Goal: Task Accomplishment & Management: Use online tool/utility

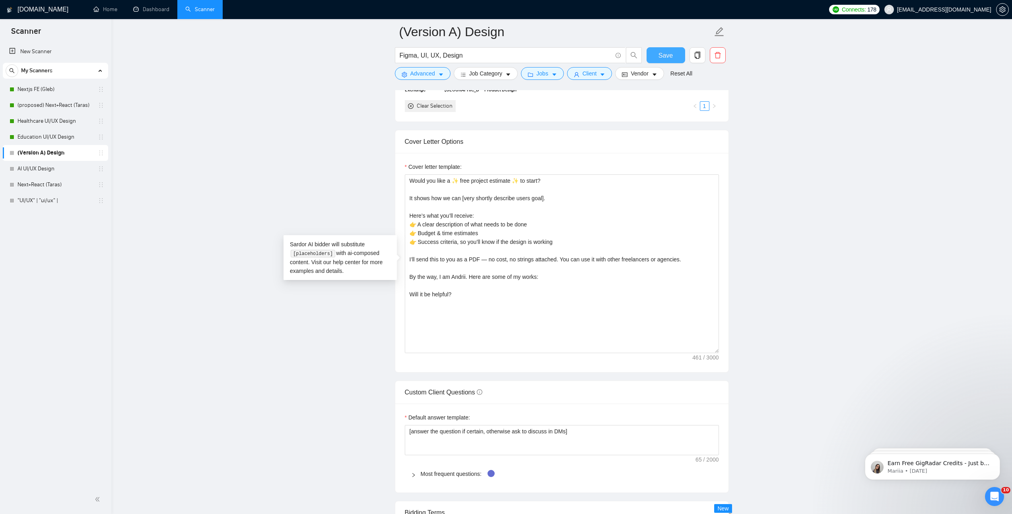
type textarea "Would you like a ✨ free project estimate ✨ to start? It shows how we can [very …"
click at [676, 58] on button "Save" at bounding box center [665, 55] width 39 height 16
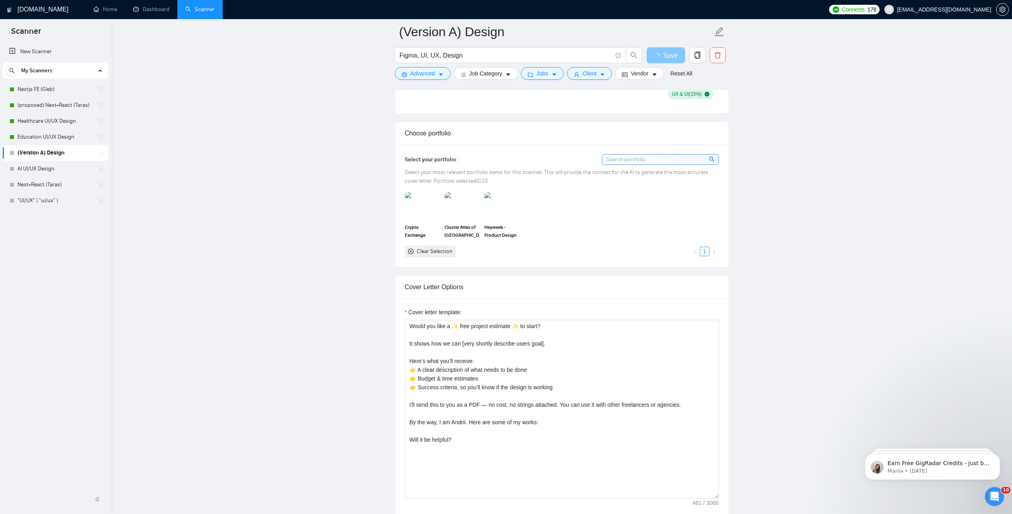
scroll to position [816, 0]
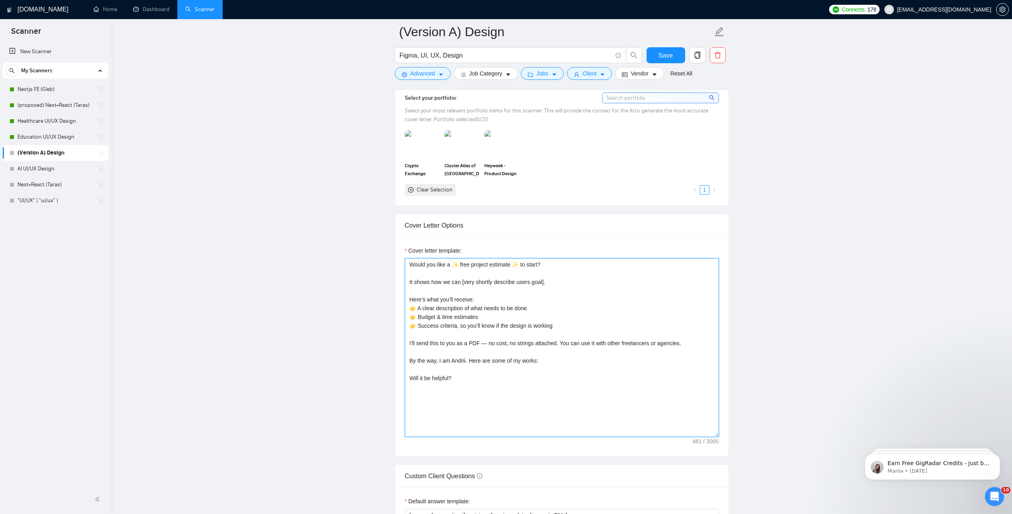
click at [585, 365] on textarea "Would you like a ✨ free project estimate ✨ to start? It shows how we can [very …" at bounding box center [562, 347] width 314 height 179
paste textarea "[URL][DOMAIN_NAME]"
type textarea "Would you like a ✨ free project estimate ✨ to start? It shows how we can [very …"
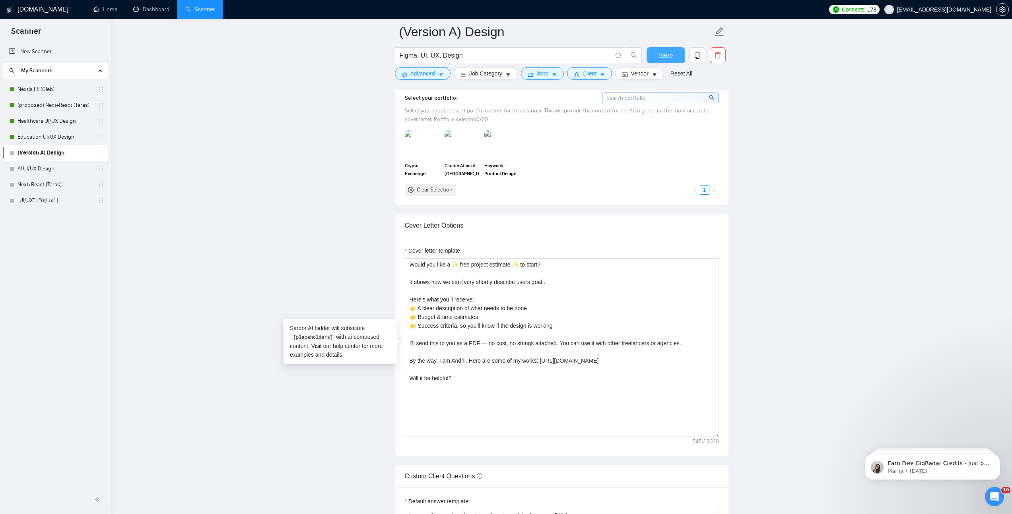
click at [663, 60] on button "Save" at bounding box center [665, 55] width 39 height 16
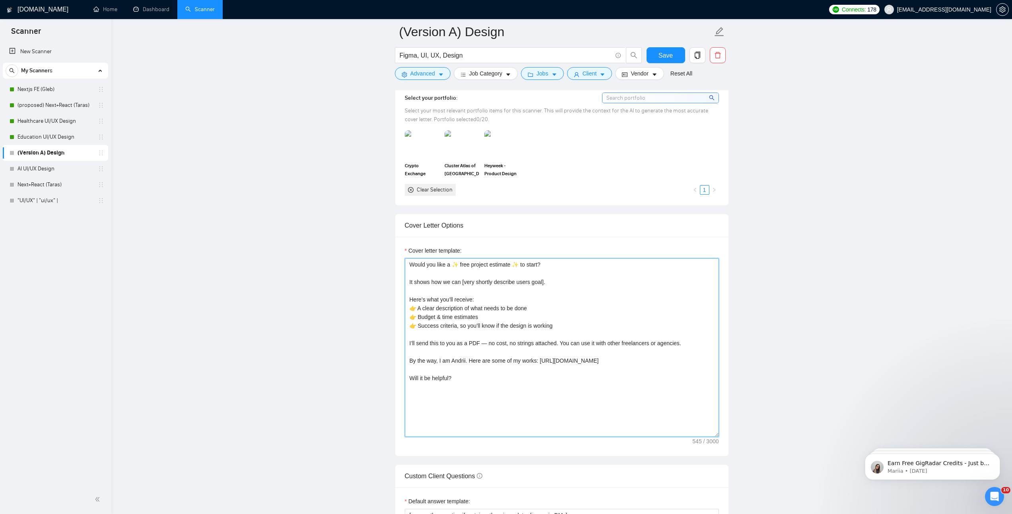
click at [452, 304] on textarea "Would you like a ✨ free project estimate ✨ to start? It shows how we can [very …" at bounding box center [562, 347] width 314 height 179
click at [475, 321] on textarea "Would you like a ✨ free project estimate ✨ to start? It shows how we can [very …" at bounding box center [562, 347] width 314 height 179
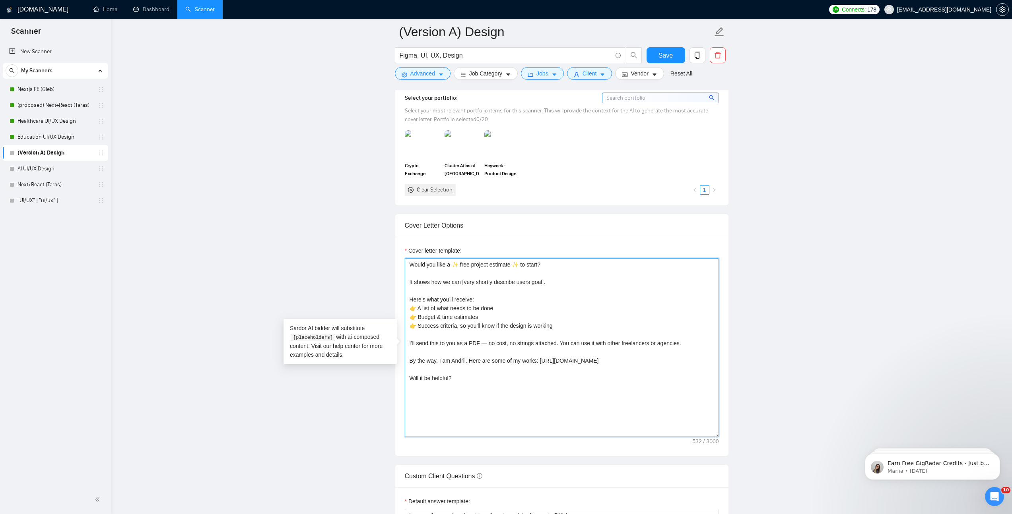
click at [459, 319] on textarea "Would you like a ✨ free project estimate ✨ to start? It shows how we can [very …" at bounding box center [562, 347] width 314 height 179
drag, startPoint x: 443, startPoint y: 317, endPoint x: 529, endPoint y: 320, distance: 85.9
click at [529, 320] on textarea "Would you like a ✨ free project estimate ✨ to start? It shows how we can [very …" at bounding box center [562, 347] width 314 height 179
click at [450, 328] on textarea "Would you like a ✨ free project estimate ✨ to start? It shows how we can [very …" at bounding box center [562, 347] width 314 height 179
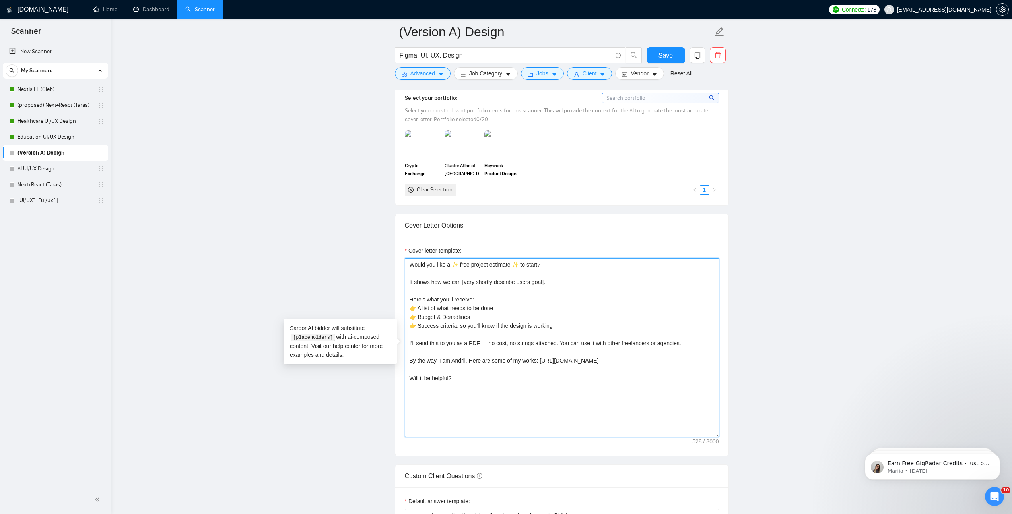
click at [453, 322] on textarea "Would you like a ✨ free project estimate ✨ to start? It shows how we can [very …" at bounding box center [562, 347] width 314 height 179
click at [457, 318] on textarea "Would you like a ✨ free project estimate ✨ to start? It shows how we can [very …" at bounding box center [562, 347] width 314 height 179
click at [455, 324] on textarea "Would you like a ✨ free project estimate ✨ to start? It shows how we can [very …" at bounding box center [562, 347] width 314 height 179
click at [499, 324] on textarea "Would you like a ✨ free project estimate ✨ to start? It shows how we can [very …" at bounding box center [562, 347] width 314 height 179
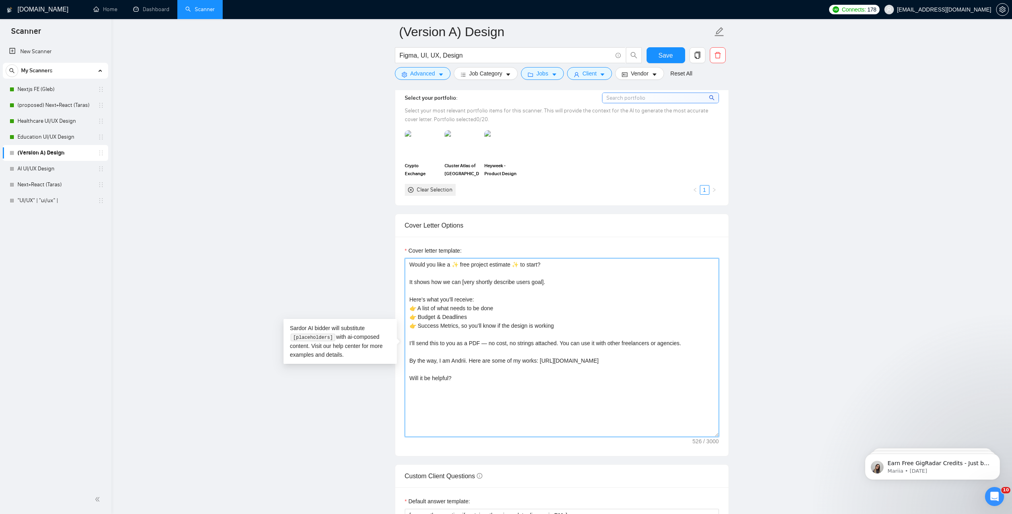
click at [423, 308] on textarea "Would you like a ✨ free project estimate ✨ to start? It shows how we can [very …" at bounding box center [562, 347] width 314 height 179
click at [504, 361] on textarea "Would you like a ✨ free project estimate ✨ to start? It shows how we can [very …" at bounding box center [562, 347] width 314 height 179
click at [459, 388] on textarea "Would you like a ✨ free project estimate ✨ to start? It shows how we can [very …" at bounding box center [562, 347] width 314 height 179
drag, startPoint x: 459, startPoint y: 388, endPoint x: 405, endPoint y: 233, distance: 163.9
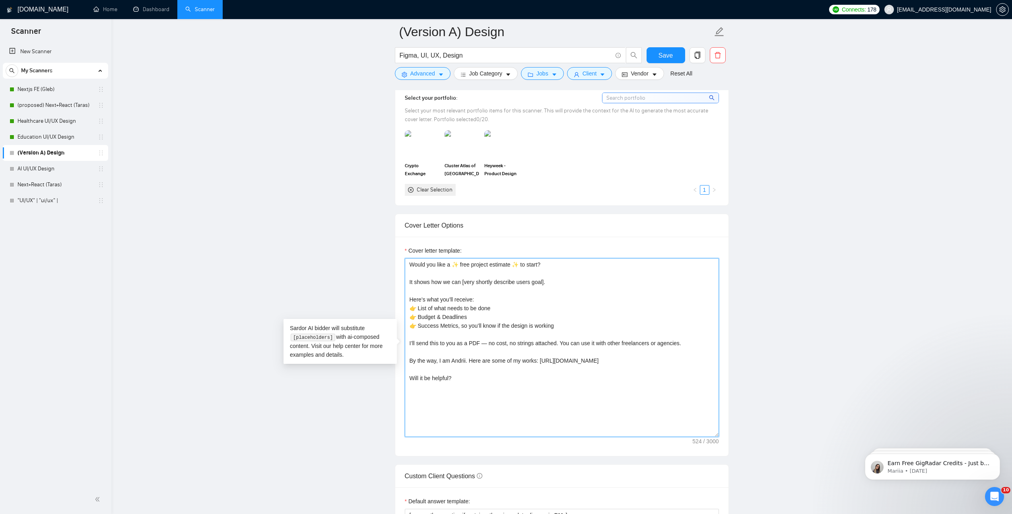
click at [405, 233] on div "Cover Letter Options Cover letter template: Would you like a ✨ free project est…" at bounding box center [562, 335] width 334 height 243
click at [574, 280] on textarea "Would you like a ✨ free project estimate ✨ to start? It shows how we can [very …" at bounding box center [562, 347] width 314 height 179
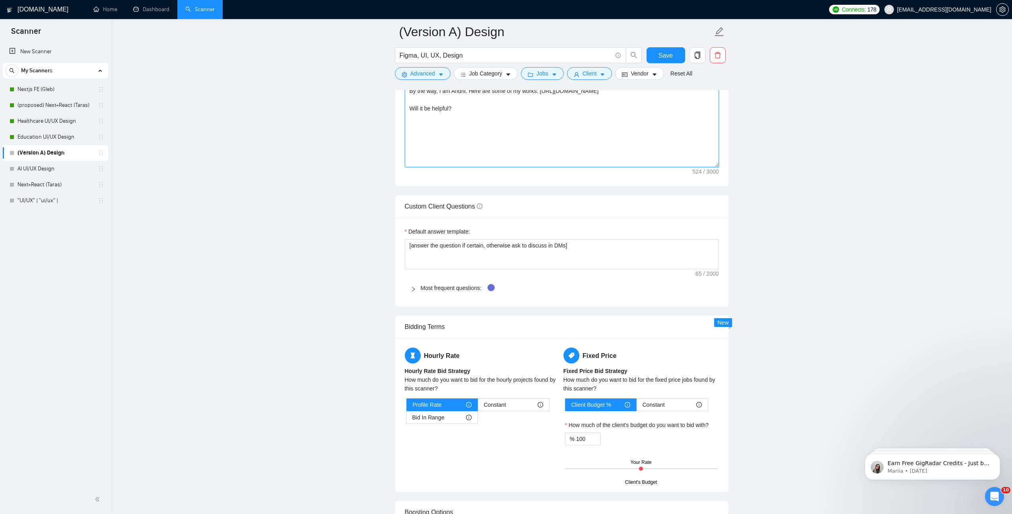
scroll to position [830, 0]
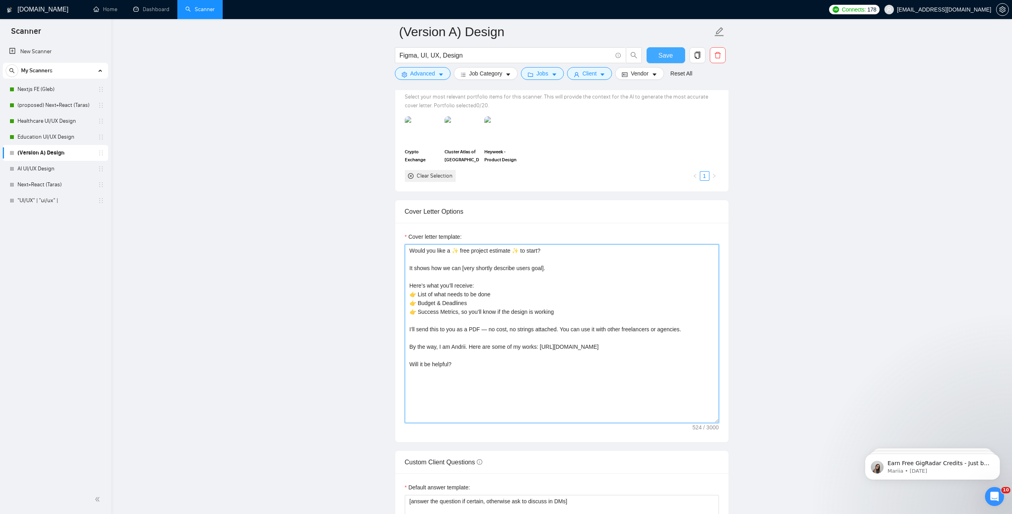
type textarea "Would you like a ✨ free project estimate ✨ to start? It shows how we can [very …"
click at [673, 56] on button "Save" at bounding box center [665, 55] width 39 height 16
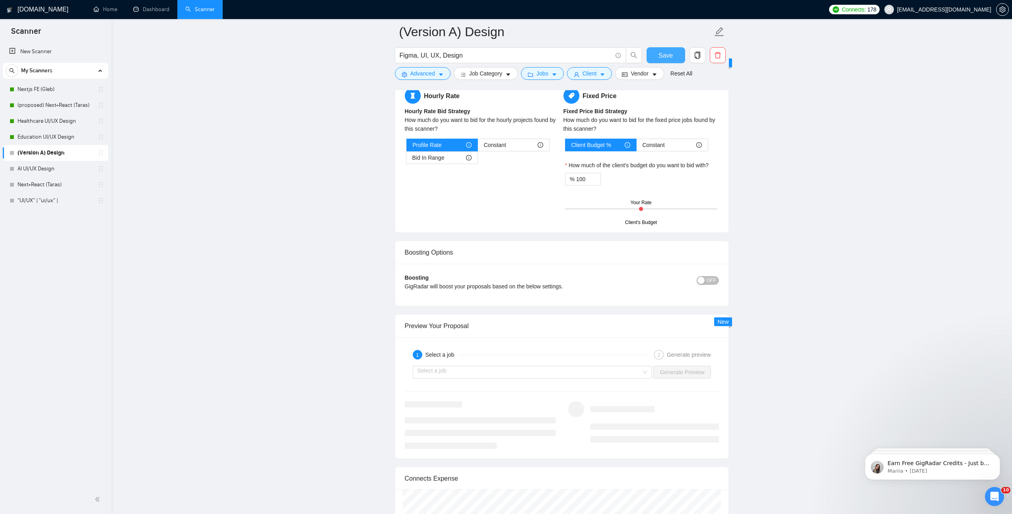
scroll to position [1394, 0]
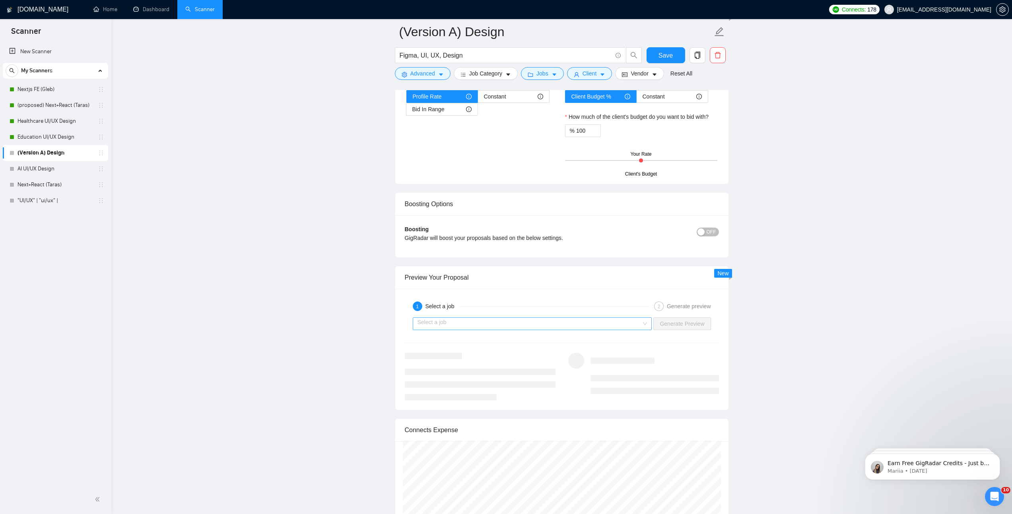
click at [524, 327] on input "search" at bounding box center [529, 324] width 224 height 12
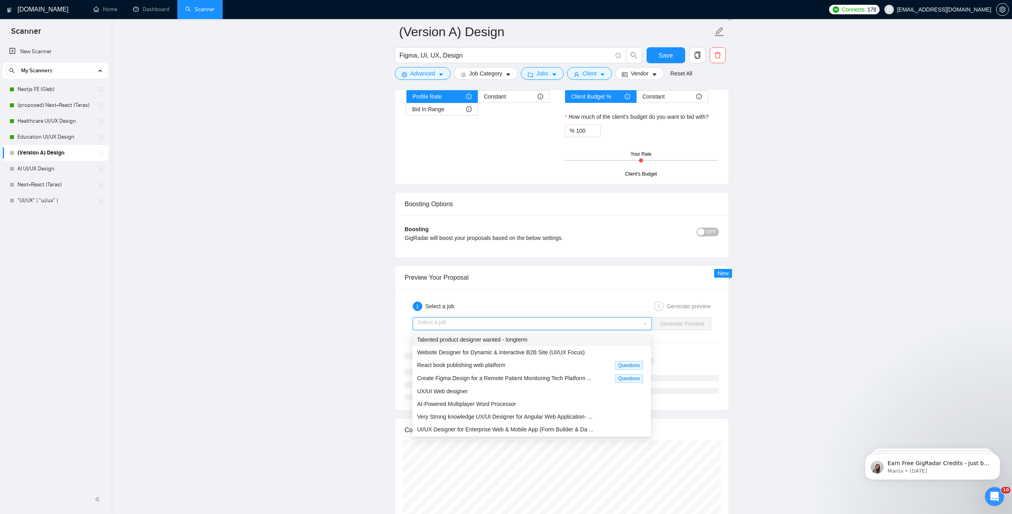
click at [508, 342] on span "Talented product designer wanted - longterm" at bounding box center [472, 340] width 110 height 6
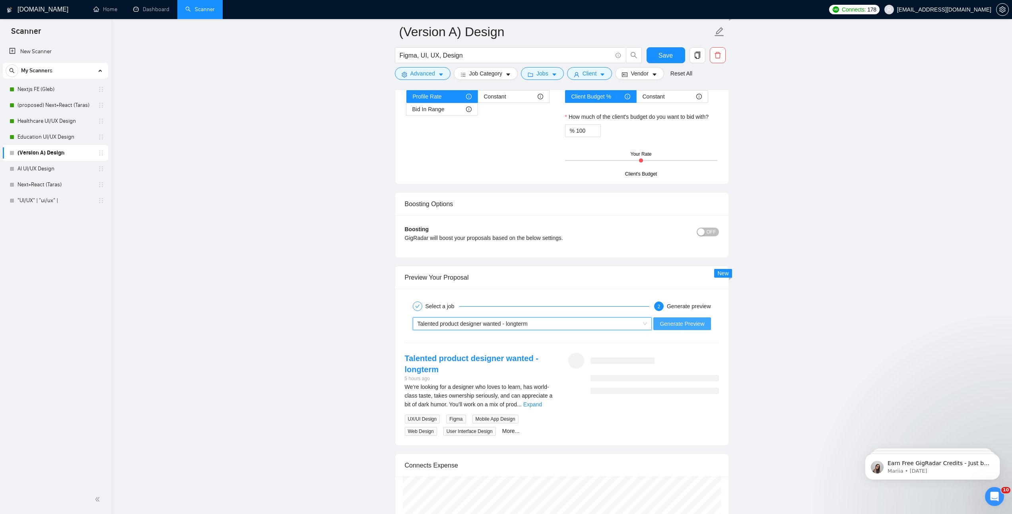
click at [669, 323] on span "Generate Preview" at bounding box center [681, 324] width 45 height 9
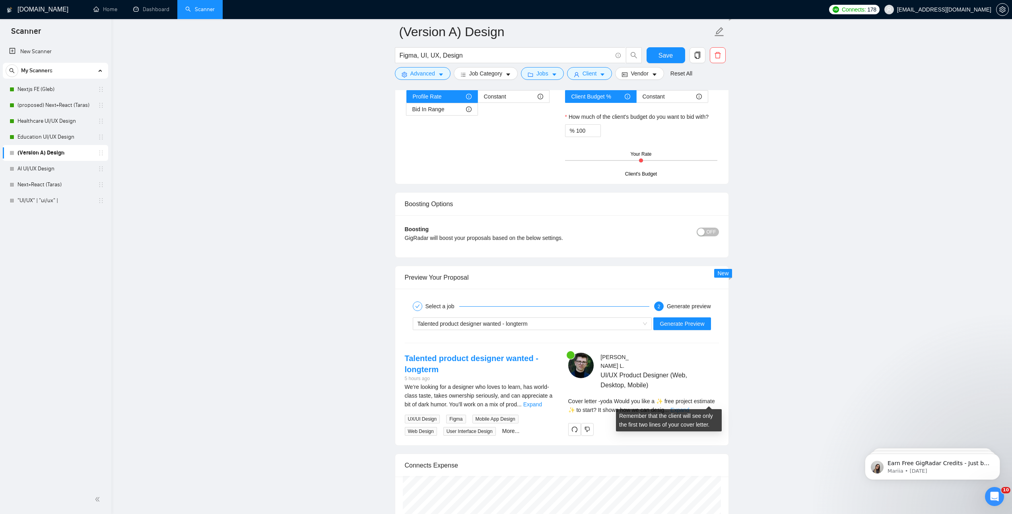
click at [689, 407] on link "Expand" at bounding box center [679, 410] width 19 height 6
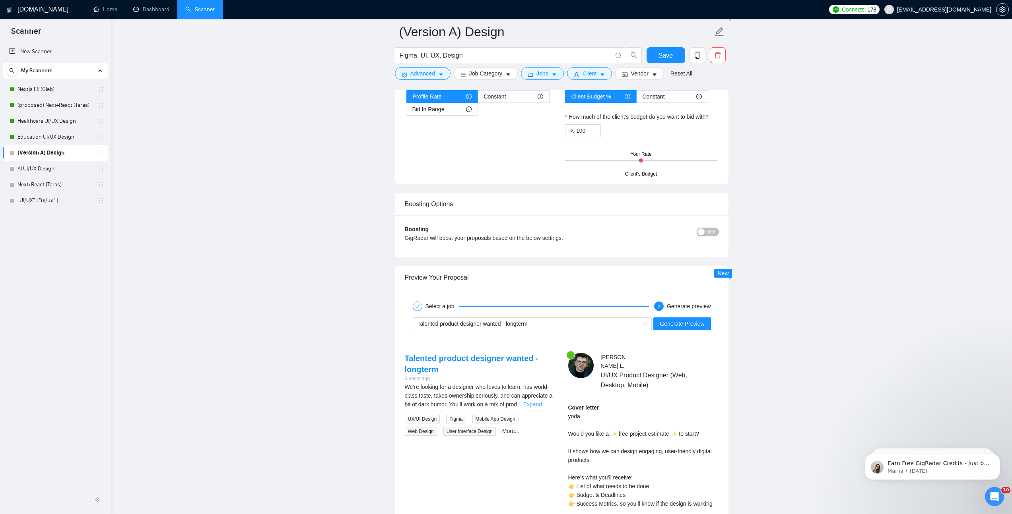
click at [539, 405] on link "Expand" at bounding box center [532, 404] width 19 height 6
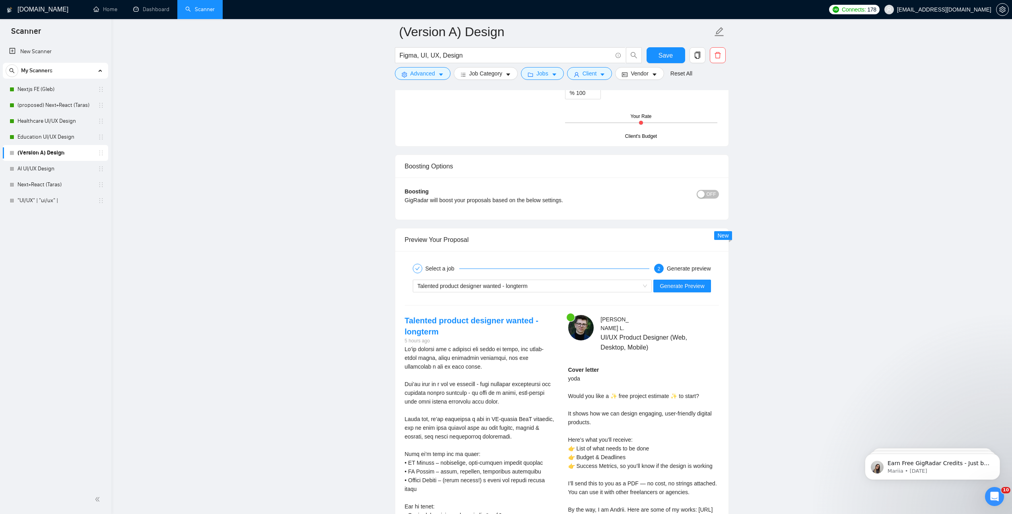
scroll to position [1450, 0]
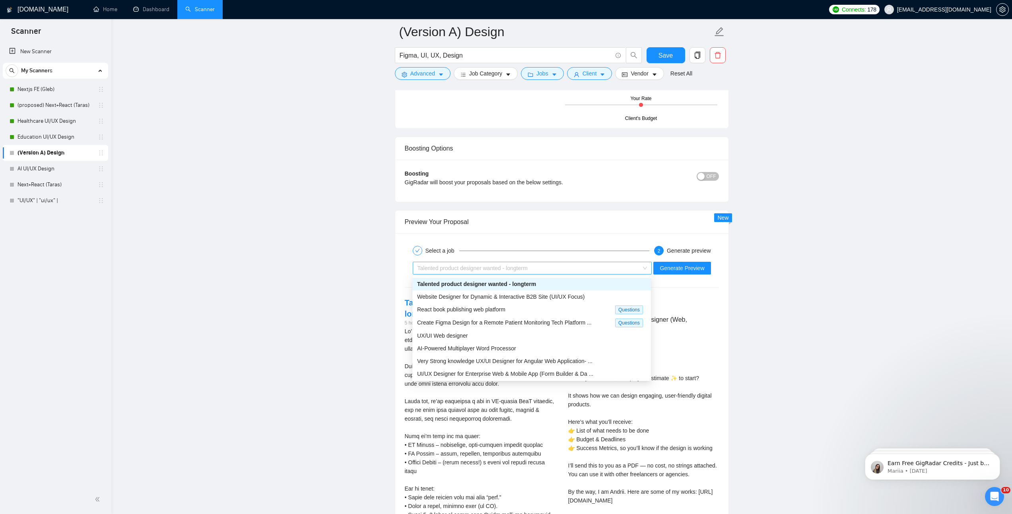
click at [559, 270] on div "Talented product designer wanted - longterm" at bounding box center [528, 268] width 223 height 12
click at [525, 338] on div "UX/UI Web designer" at bounding box center [531, 336] width 229 height 9
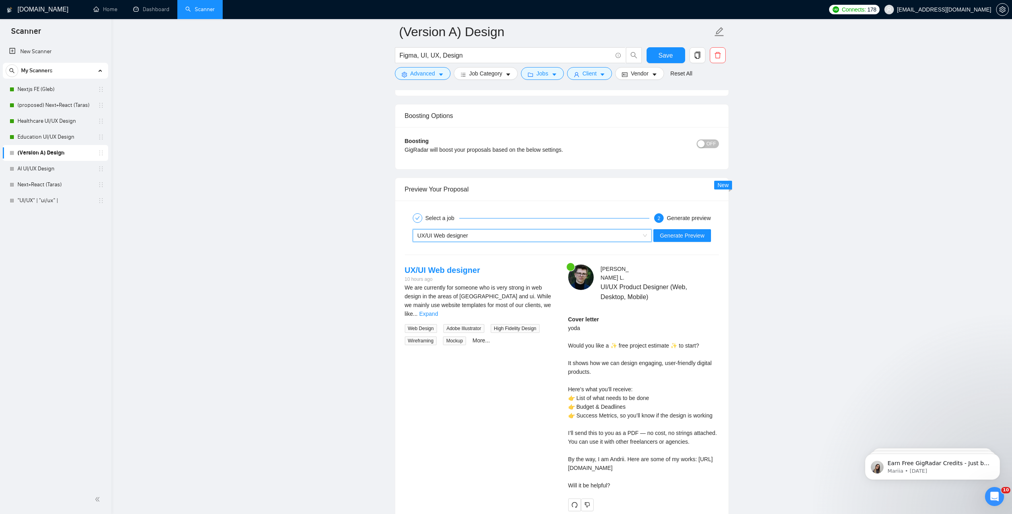
scroll to position [1555, 0]
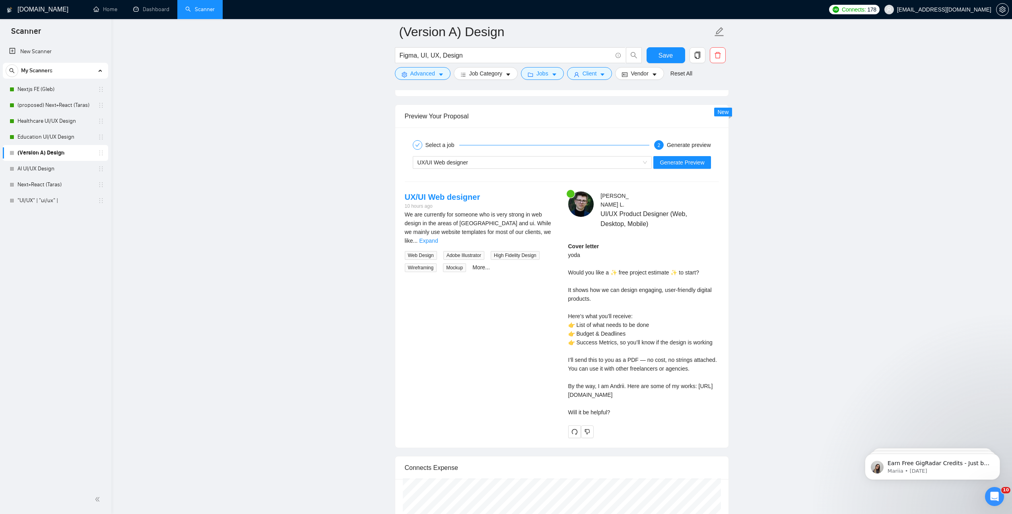
drag, startPoint x: 587, startPoint y: 404, endPoint x: 703, endPoint y: 416, distance: 116.7
click at [703, 416] on div "Cover letter yoda Would you like a ✨ free project estimate ✨ to start? It shows…" at bounding box center [643, 329] width 151 height 175
copy div "ps://[DOMAIN_NAME][URL] W"
click at [620, 279] on div "Cover letter yoda Would you like a ✨ free project estimate ✨ to start? It shows…" at bounding box center [643, 329] width 151 height 175
click at [666, 162] on span "Generate Preview" at bounding box center [681, 162] width 45 height 9
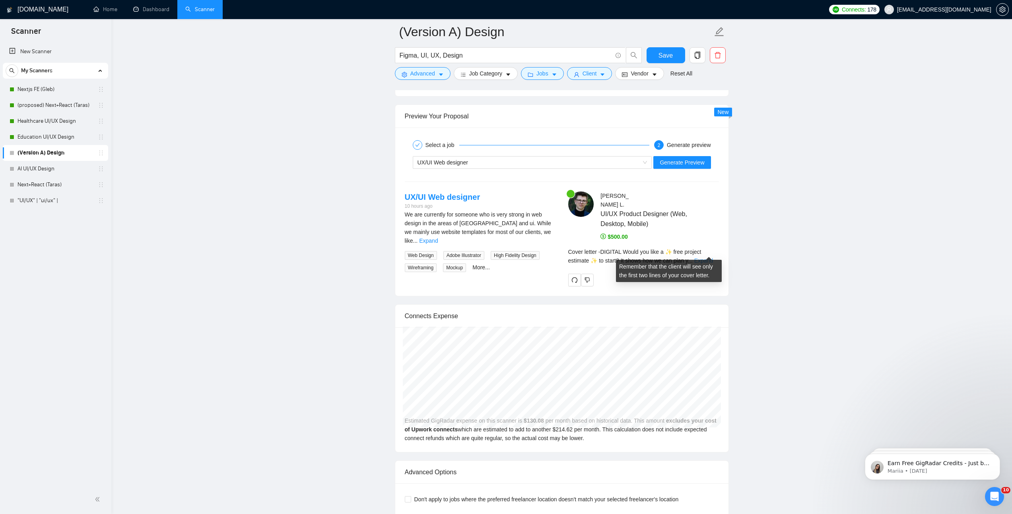
click at [702, 258] on link "Expand" at bounding box center [703, 261] width 19 height 6
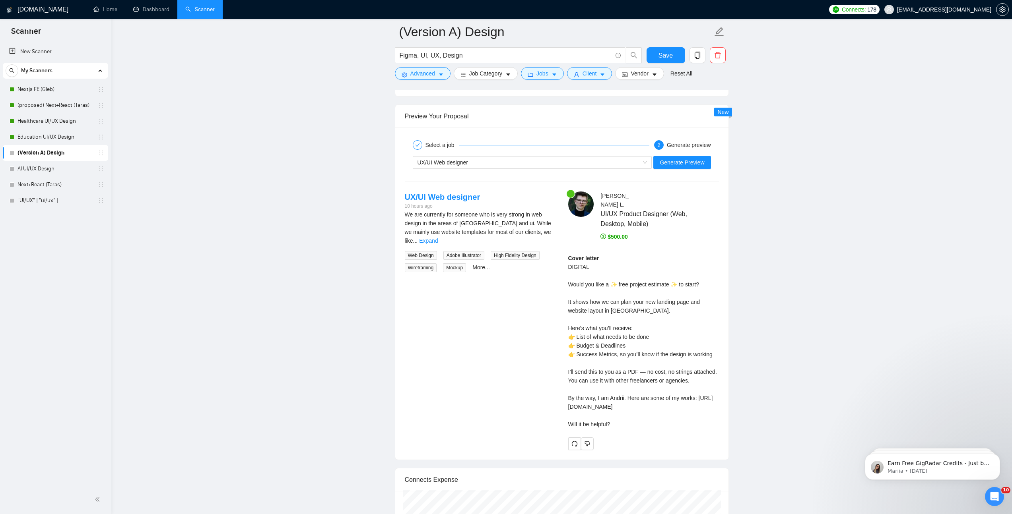
click at [576, 258] on div "Cover letter DIGITAL Would you like a ✨ free project estimate ✨ to start? It sh…" at bounding box center [643, 341] width 151 height 175
click at [586, 266] on div "Cover letter DIGITAL Would you like a ✨ free project estimate ✨ to start? It sh…" at bounding box center [643, 341] width 151 height 175
click at [438, 238] on link "Expand" at bounding box center [428, 241] width 19 height 6
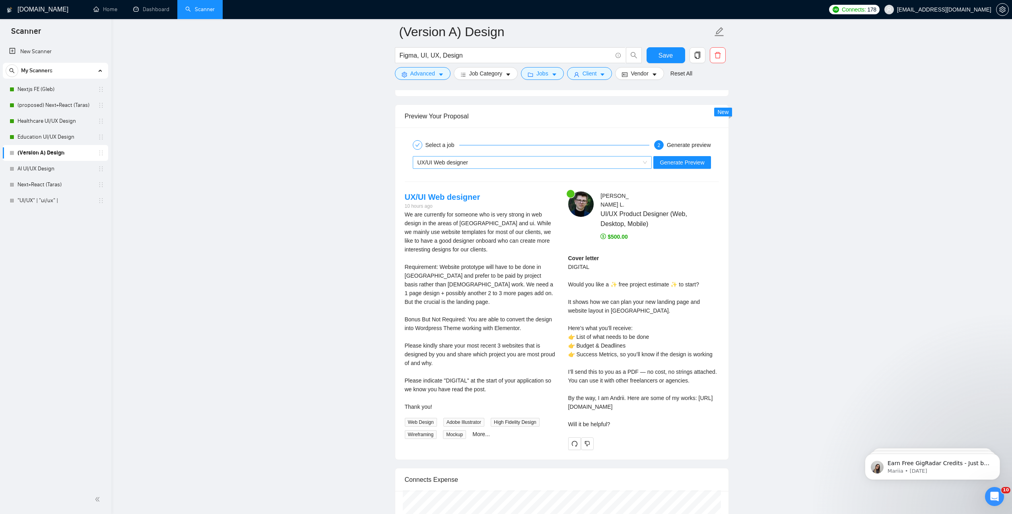
click at [441, 166] on span "UX/UI Web designer" at bounding box center [442, 162] width 50 height 6
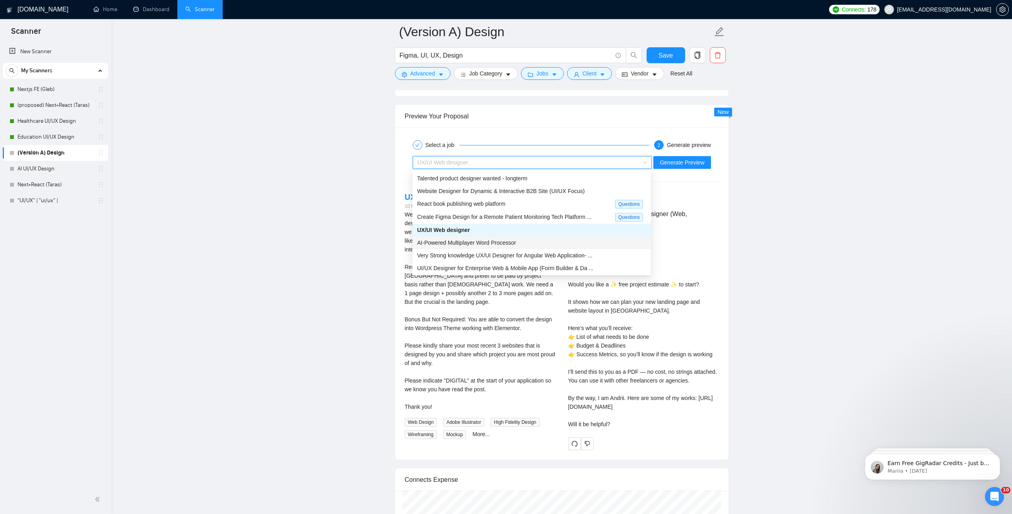
click at [456, 245] on span "AI-Powered Multiplayer Word Processor" at bounding box center [466, 243] width 99 height 6
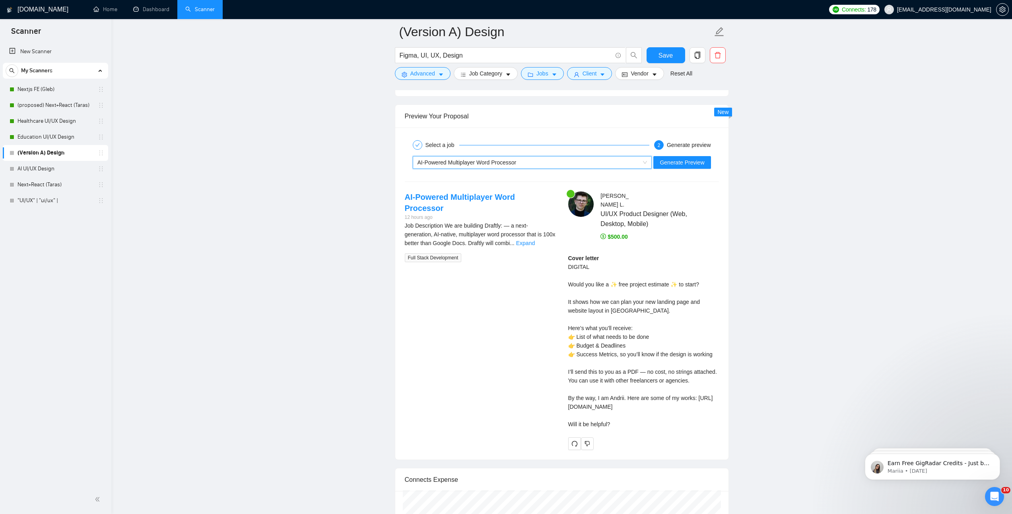
click at [487, 158] on div "AI-Powered Multiplayer Word Processor" at bounding box center [528, 163] width 223 height 12
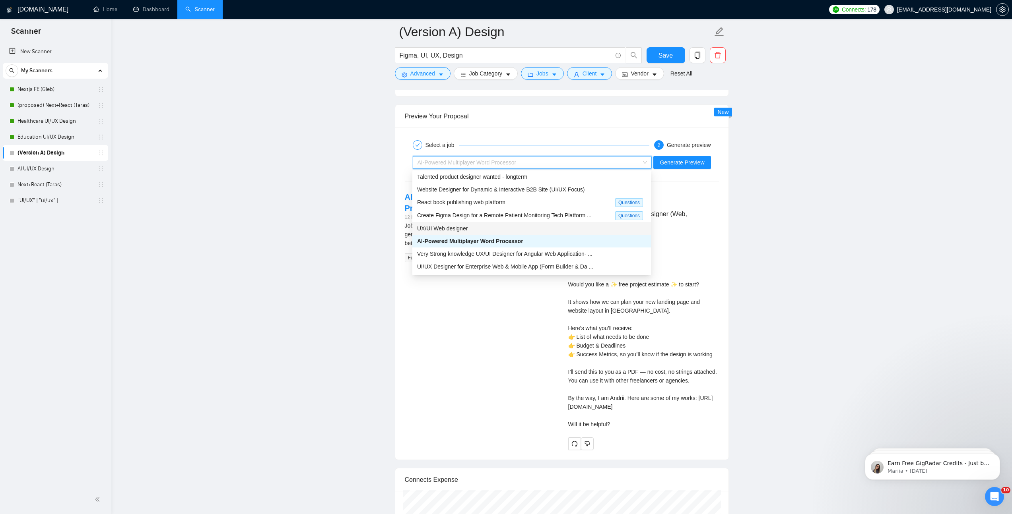
scroll to position [11, 0]
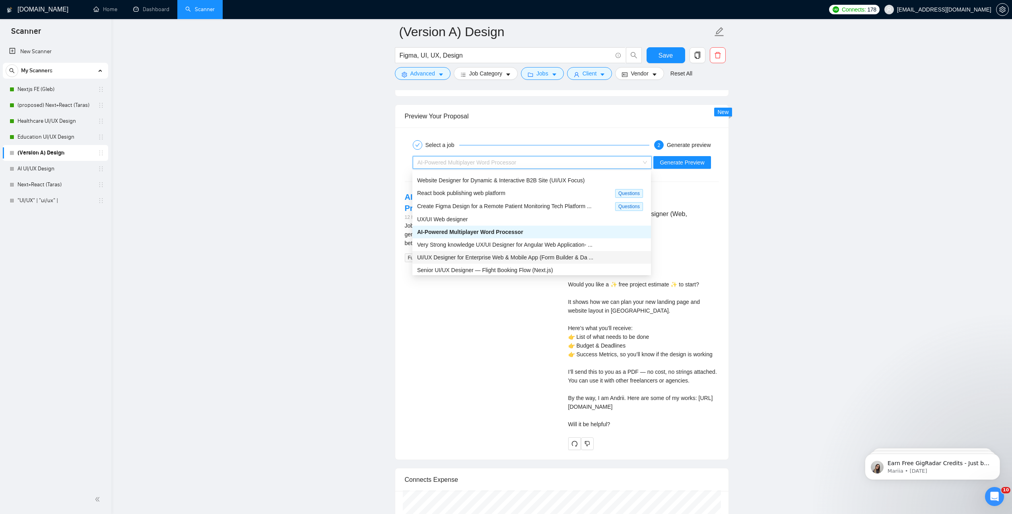
click at [533, 260] on span "UI/UX Designer for Enterprise Web & Mobile App (Form Builder & Da ..." at bounding box center [505, 257] width 176 height 6
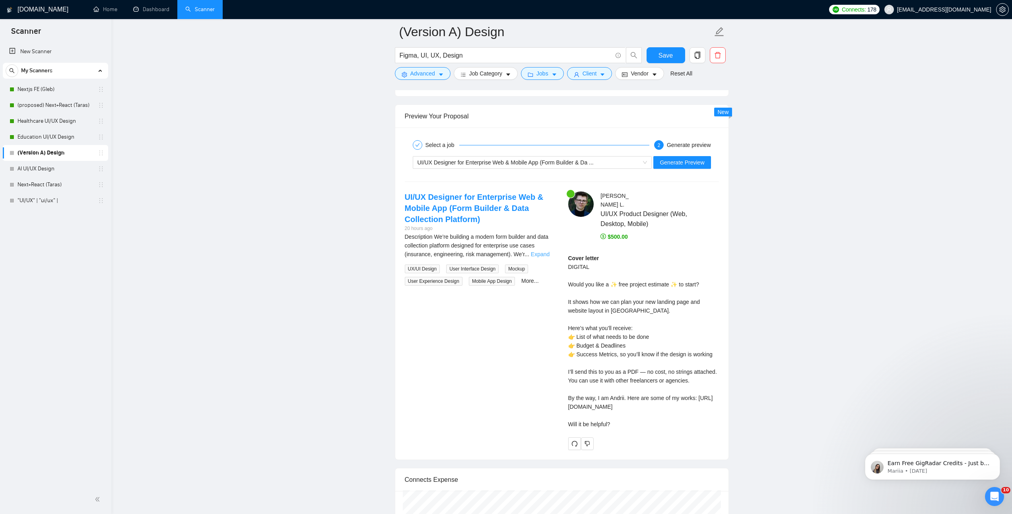
click at [549, 252] on link "Expand" at bounding box center [540, 254] width 19 height 6
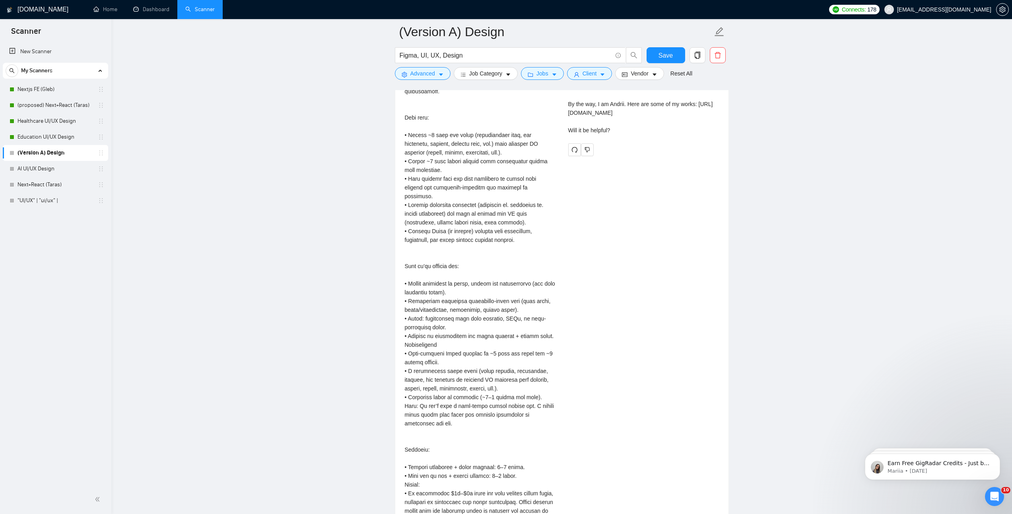
scroll to position [1435, 0]
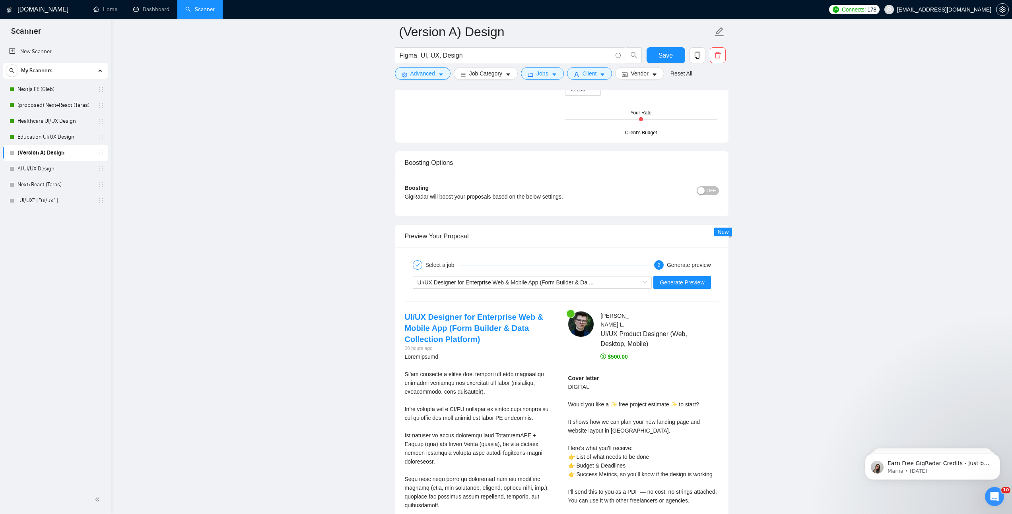
click at [471, 276] on div "UI/UX Designer for Enterprise Web & Mobile App (Form Builder & Da ... Generate …" at bounding box center [562, 282] width 316 height 19
click at [473, 278] on div "UI/UX Designer for Enterprise Web & Mobile App (Form Builder & Da ..." at bounding box center [528, 283] width 223 height 12
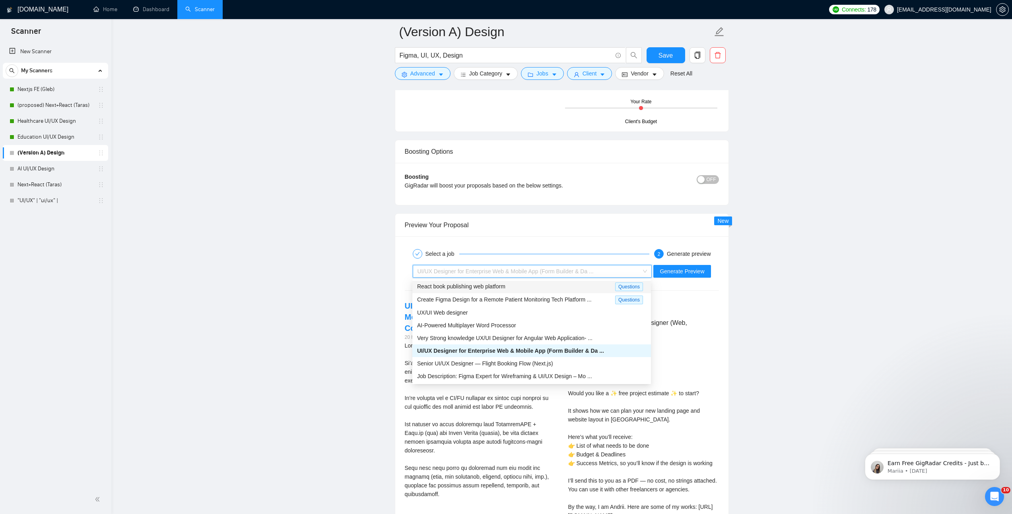
scroll to position [1543, 0]
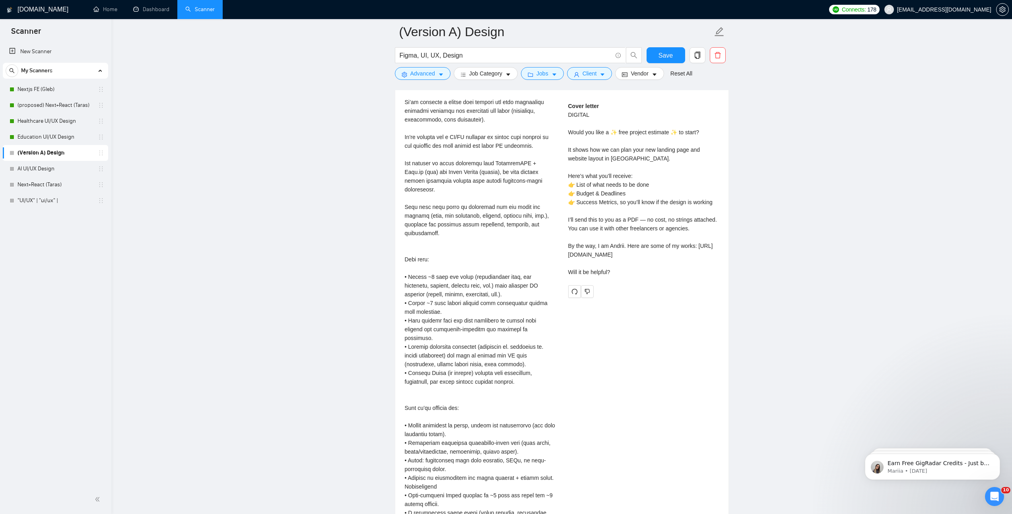
scroll to position [1716, 0]
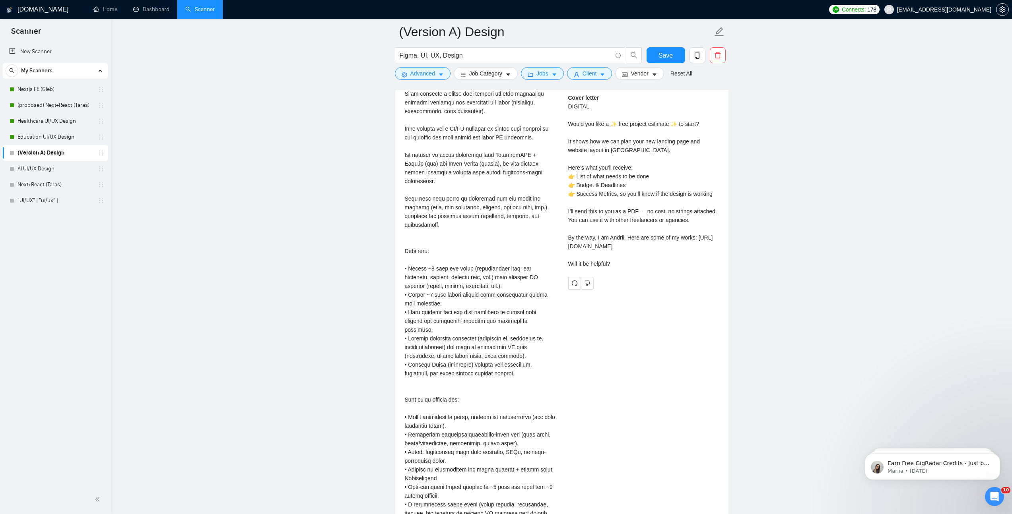
click at [425, 308] on div "Description\a\aWe’re building a modern form builder and data collection platfor…" at bounding box center [480, 435] width 151 height 726
click at [431, 305] on div "Description\a\aWe’re building a modern form builder and data collection platfor…" at bounding box center [480, 435] width 151 height 726
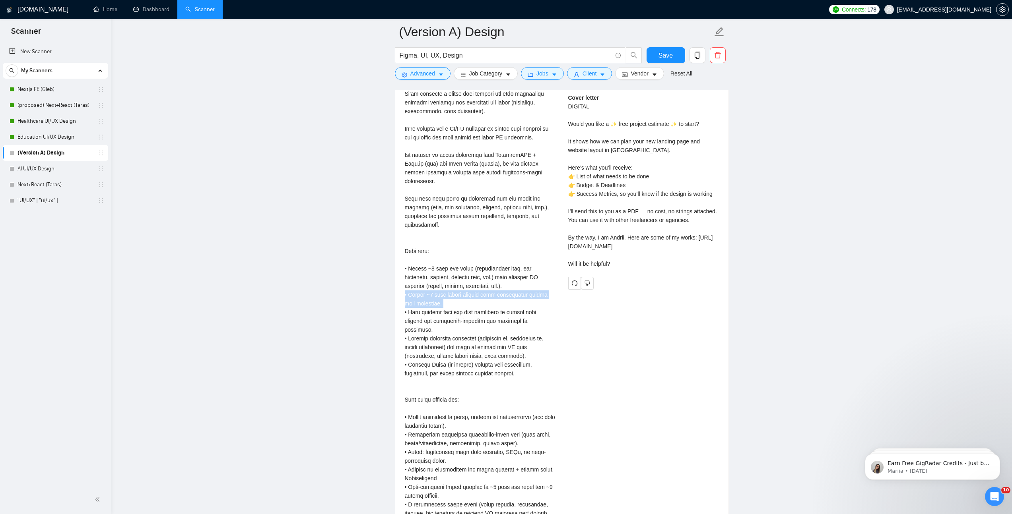
click at [431, 305] on div "Description\a\aWe’re building a modern form builder and data collection platfor…" at bounding box center [480, 435] width 151 height 726
click at [431, 311] on div "Description\a\aWe’re building a modern form builder and data collection platfor…" at bounding box center [480, 435] width 151 height 726
click at [428, 330] on div "Description\a\aWe’re building a modern form builder and data collection platfor…" at bounding box center [480, 435] width 151 height 726
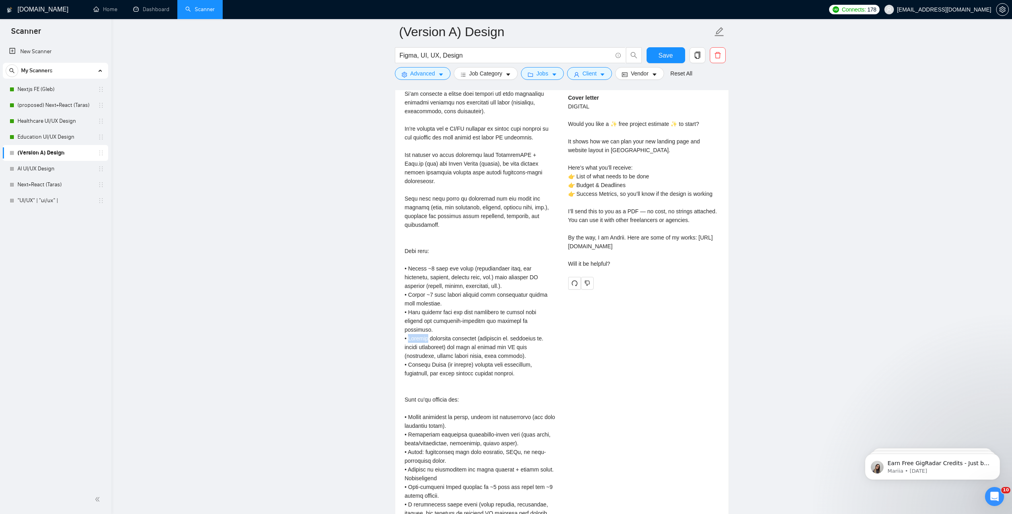
click at [428, 329] on div "Description\a\aWe’re building a modern form builder and data collection platfor…" at bounding box center [480, 435] width 151 height 726
click at [432, 358] on div "Description\a\aWe’re building a modern form builder and data collection platfor…" at bounding box center [480, 435] width 151 height 726
click at [433, 357] on div "Description\a\aWe’re building a modern form builder and data collection platfor…" at bounding box center [480, 435] width 151 height 726
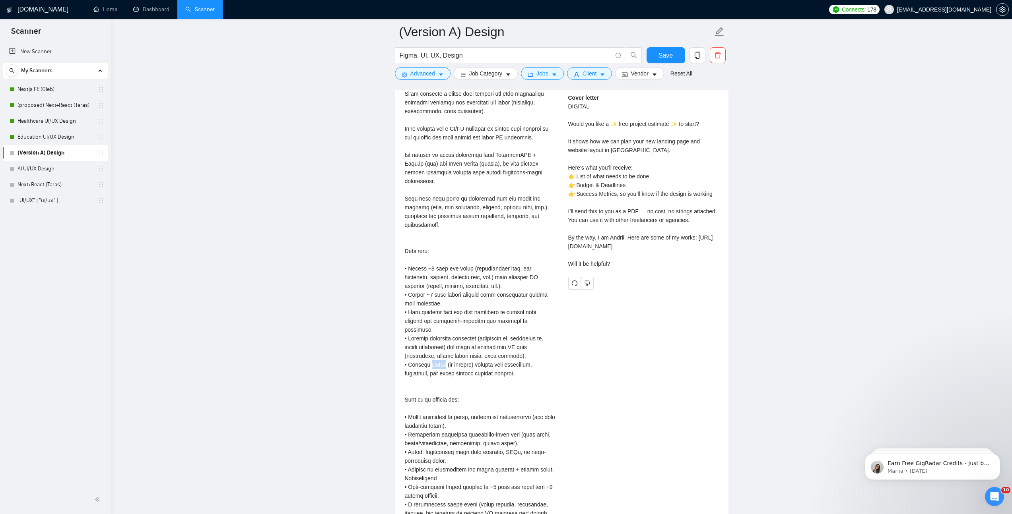
click at [433, 357] on div "Description\a\aWe’re building a modern form builder and data collection platfor…" at bounding box center [480, 435] width 151 height 726
click at [440, 394] on div "Description\a\aWe’re building a modern form builder and data collection platfor…" at bounding box center [480, 435] width 151 height 726
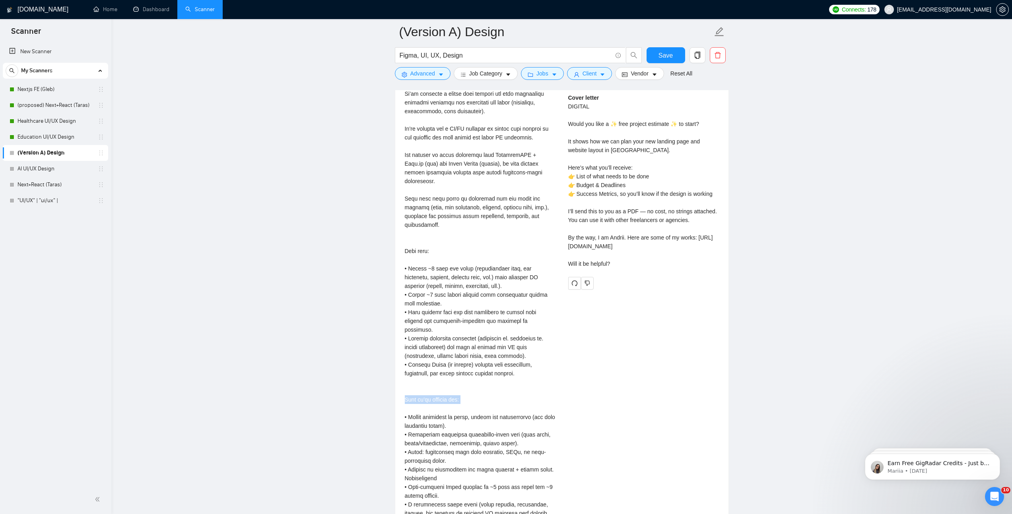
click at [440, 394] on div "Description\a\aWe’re building a modern form builder and data collection platfor…" at bounding box center [480, 435] width 151 height 726
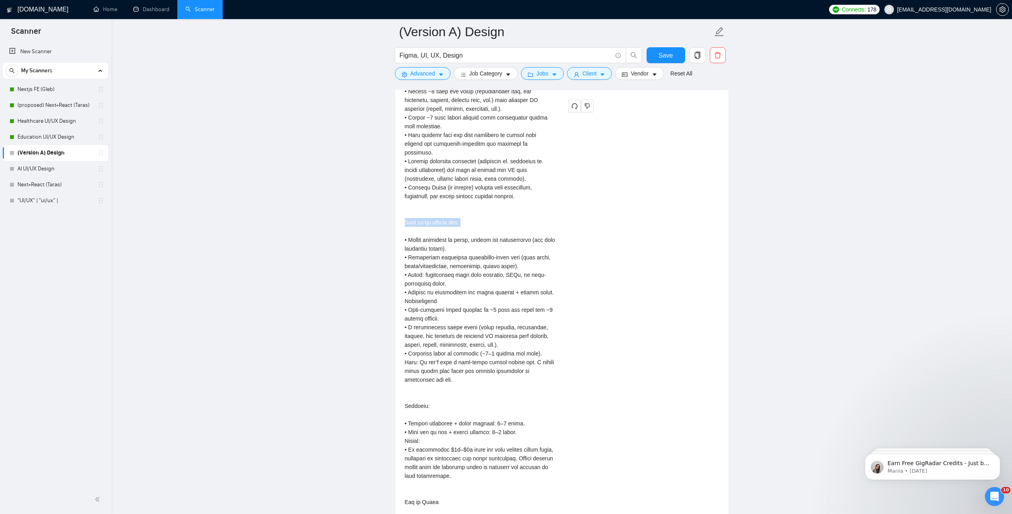
scroll to position [1898, 0]
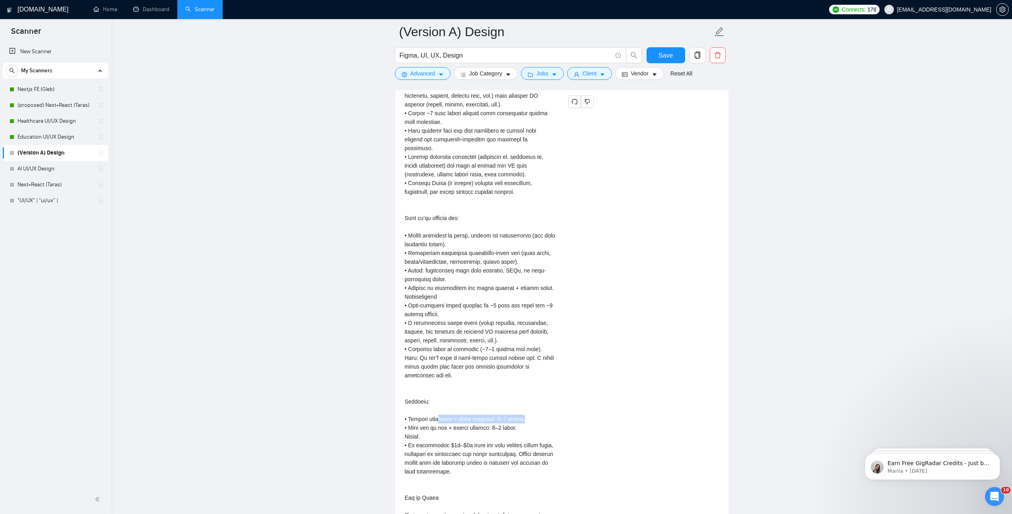
drag, startPoint x: 433, startPoint y: 409, endPoint x: 540, endPoint y: 411, distance: 107.0
click at [540, 411] on div "Description\a\aWe’re building a modern form builder and data collection platfor…" at bounding box center [480, 253] width 151 height 726
drag, startPoint x: 424, startPoint y: 420, endPoint x: 562, endPoint y: 416, distance: 138.8
click at [562, 416] on div "UI/UX Designer for Enterprise Web & Mobile App (Form Builder & Data Collection …" at bounding box center [561, 246] width 327 height 795
drag, startPoint x: 425, startPoint y: 441, endPoint x: 500, endPoint y: 467, distance: 79.2
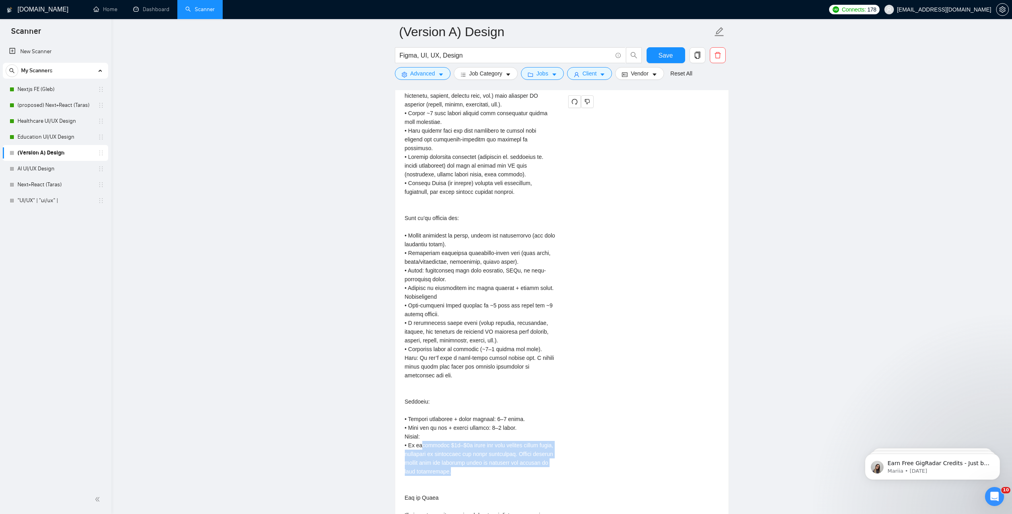
click at [500, 467] on div "Description\a\aWe’re building a modern form builder and data collection platfor…" at bounding box center [480, 253] width 151 height 726
click at [461, 453] on div "Description\a\aWe’re building a modern form builder and data collection platfor…" at bounding box center [480, 253] width 151 height 726
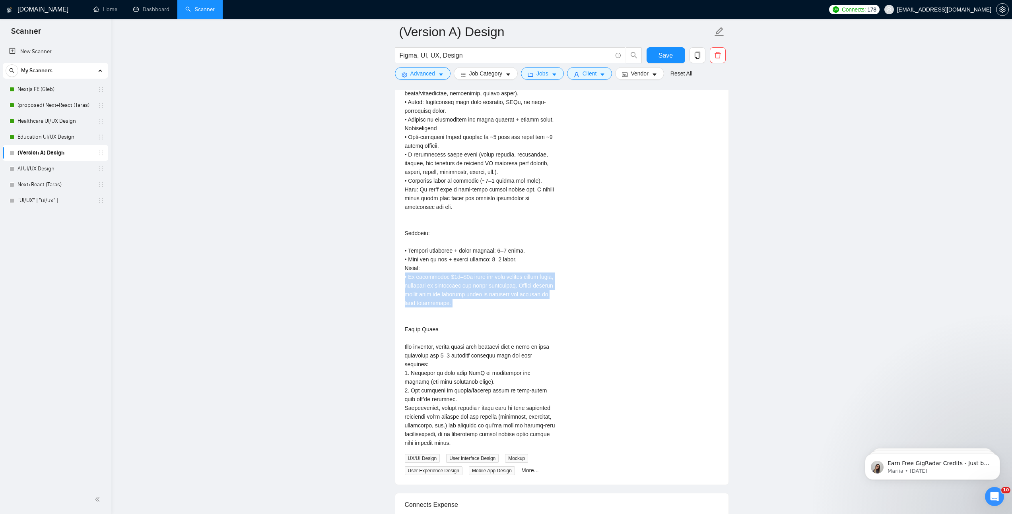
scroll to position [2084, 0]
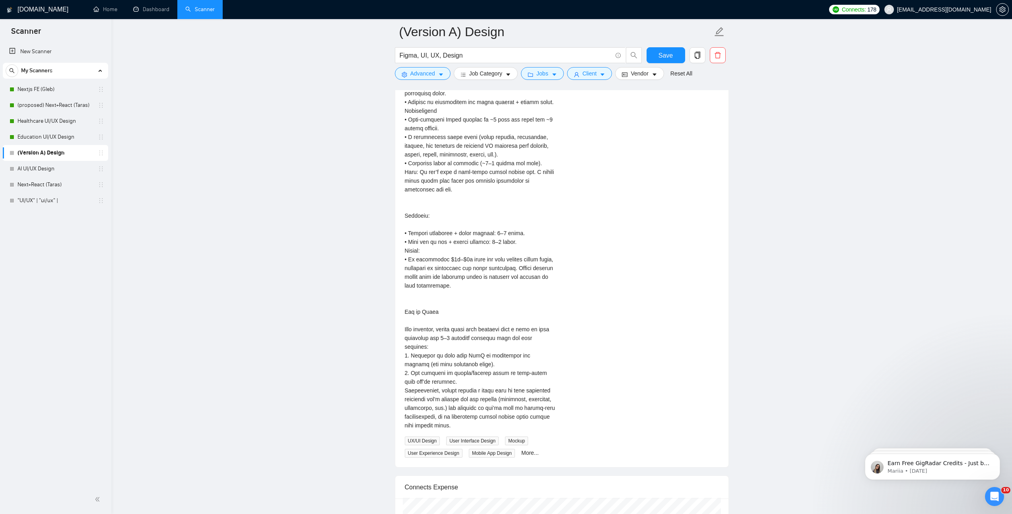
click at [460, 368] on div "Description\a\aWe’re building a modern form builder and data collection platfor…" at bounding box center [480, 67] width 151 height 726
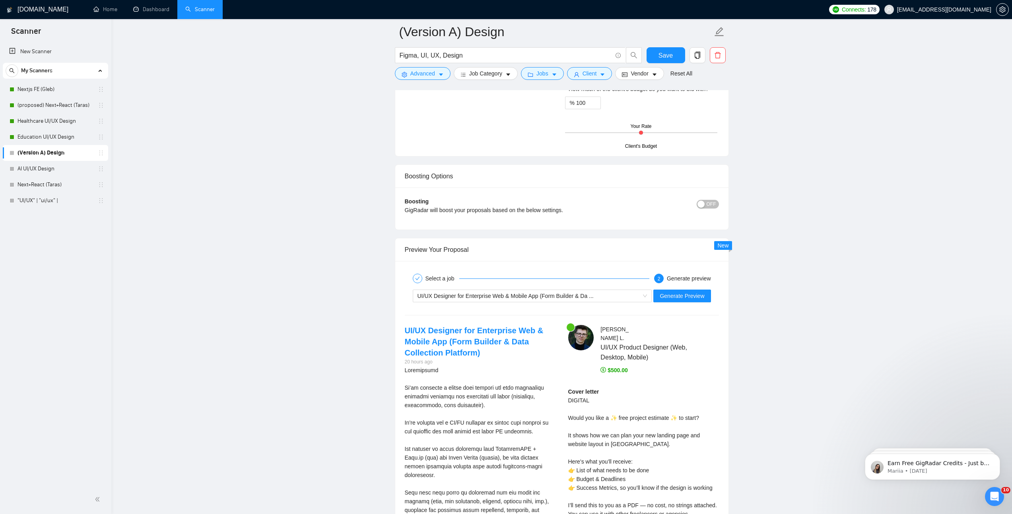
scroll to position [1422, 0]
click at [507, 301] on div "UI/UX Designer for Enterprise Web & Mobile App (Form Builder & Da ..." at bounding box center [528, 297] width 223 height 12
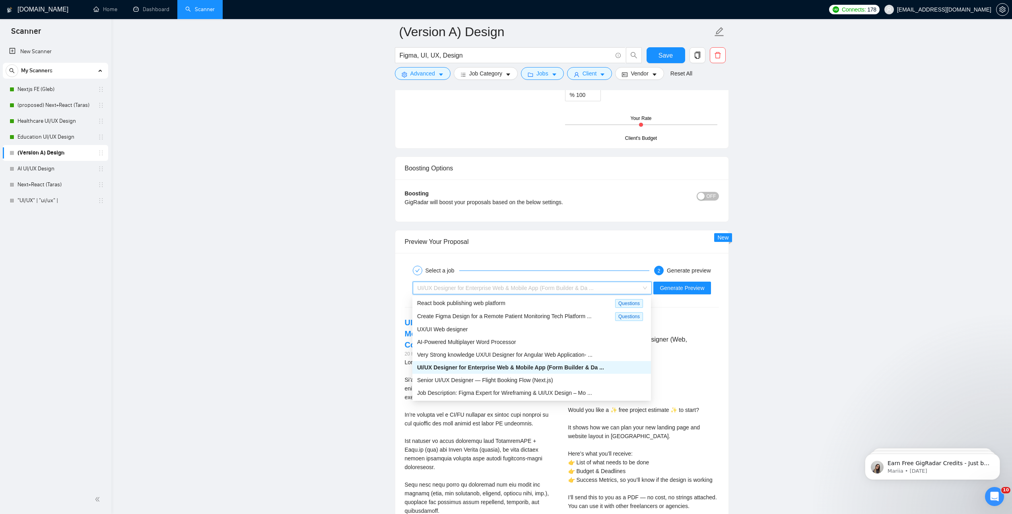
scroll to position [1443, 0]
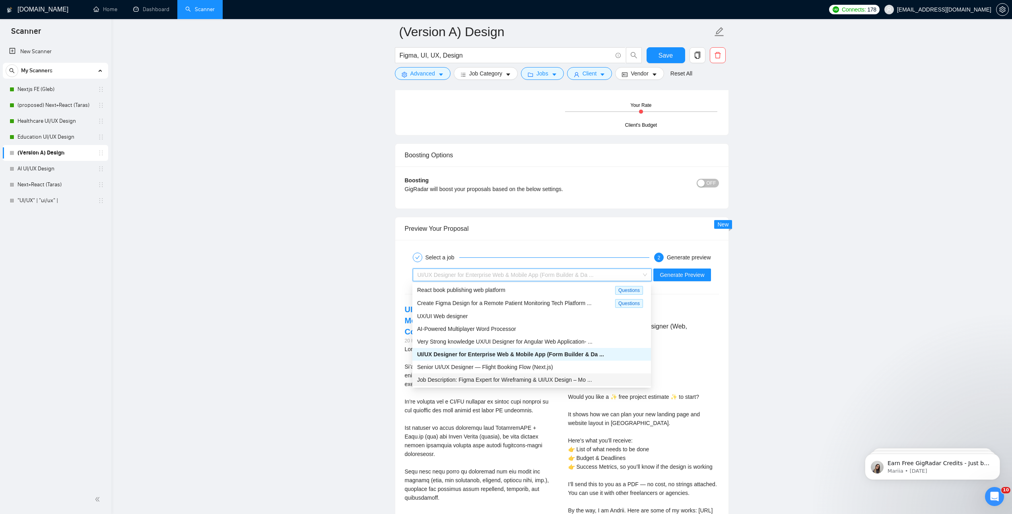
click at [453, 378] on span "Job Description: Figma Expert for Wireframing & UI/UX Design – Mo ..." at bounding box center [504, 380] width 175 height 6
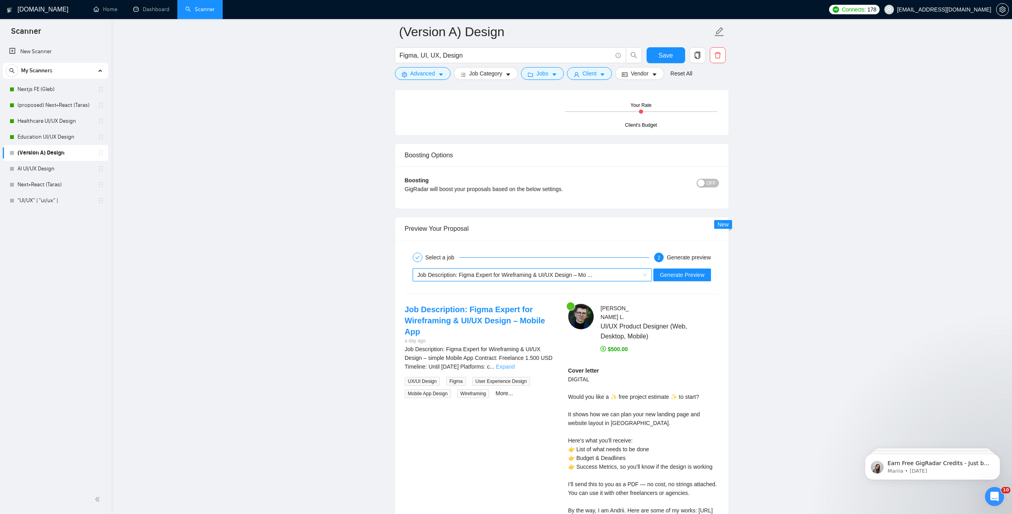
click at [514, 365] on link "Expand" at bounding box center [505, 367] width 19 height 6
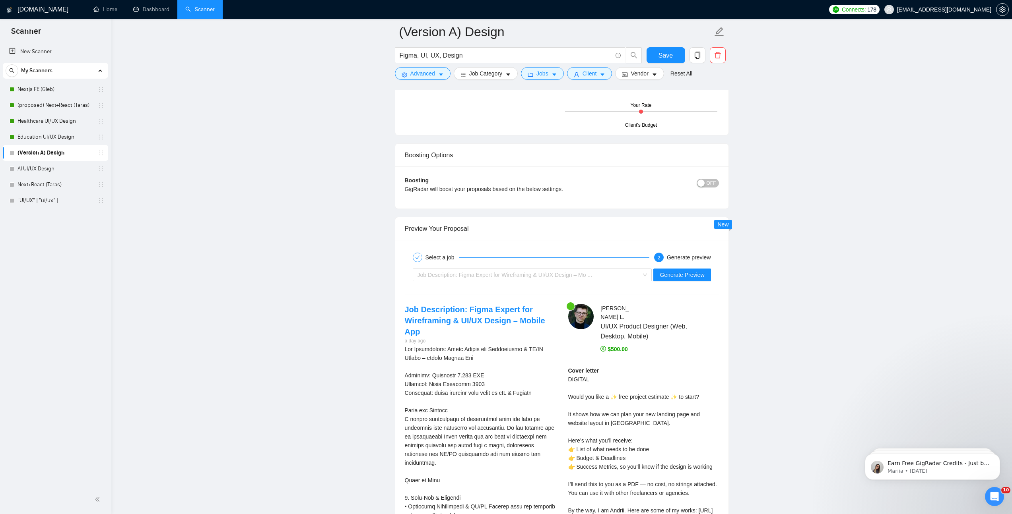
drag, startPoint x: 481, startPoint y: 275, endPoint x: 461, endPoint y: 313, distance: 43.2
click at [481, 275] on span "Job Description: Figma Expert for Wireframing & UI/UX Design – Mo ..." at bounding box center [504, 275] width 175 height 6
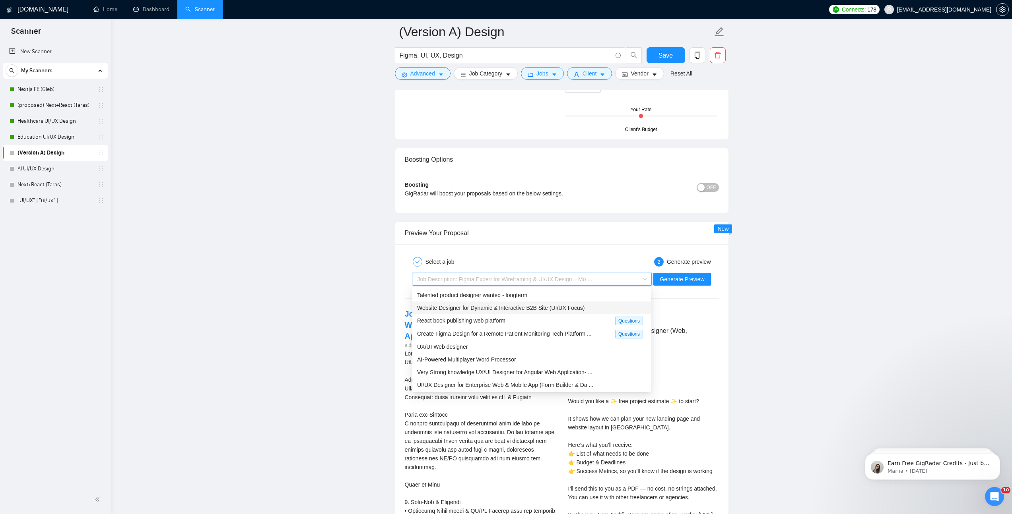
scroll to position [1437, 0]
click at [484, 311] on span "Website Designer for Dynamic & Interactive B2B Site (UI/UX Focus)" at bounding box center [500, 309] width 167 height 6
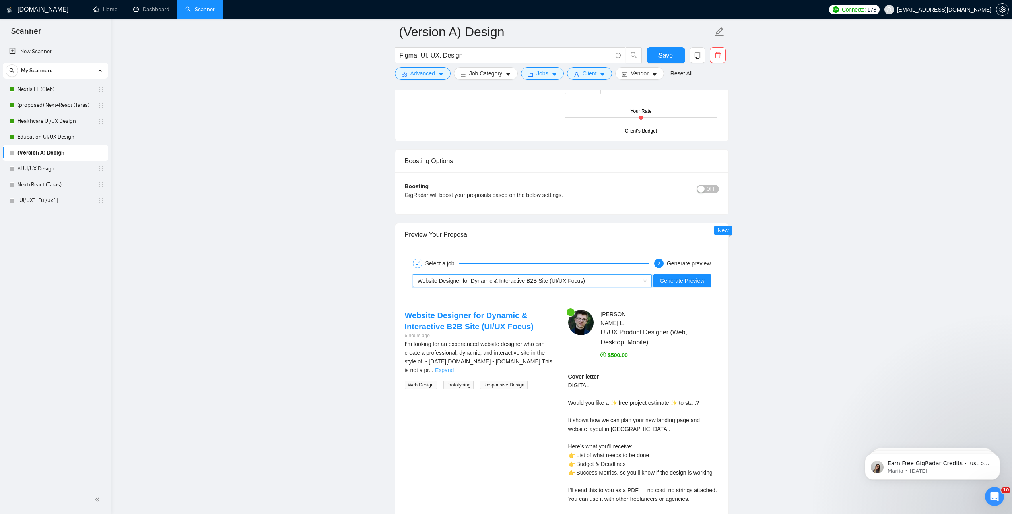
click at [454, 367] on link "Expand" at bounding box center [444, 370] width 19 height 6
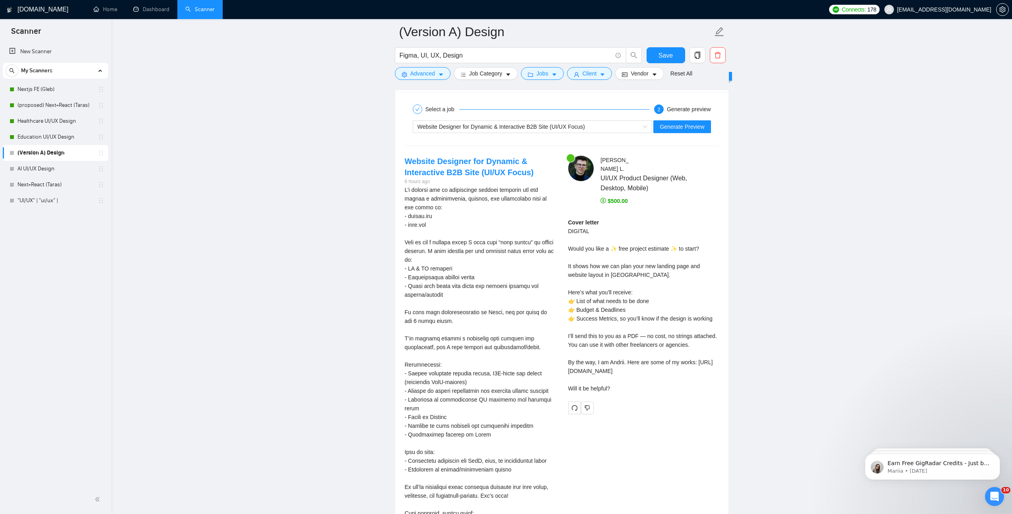
scroll to position [1487, 0]
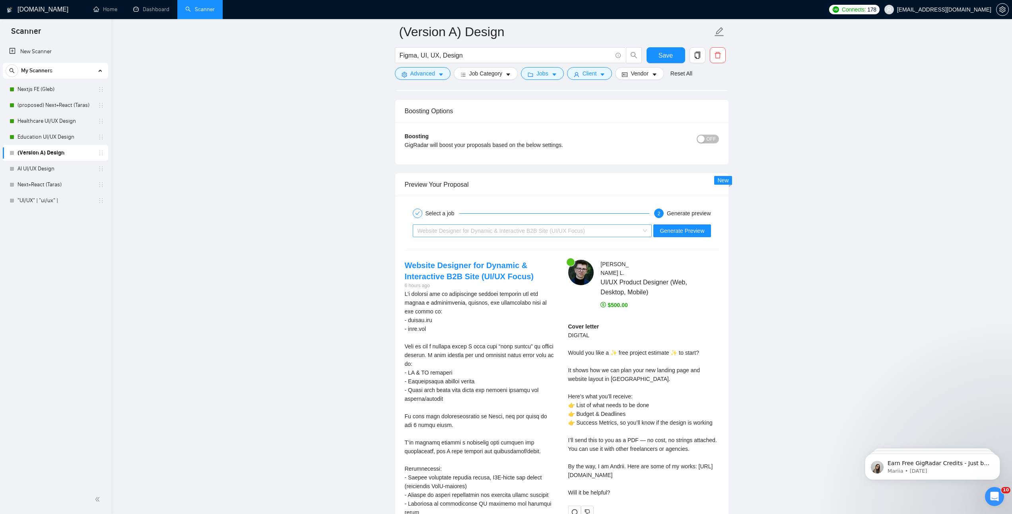
click at [537, 225] on div "Website Designer for Dynamic & Interactive B2B Site (UI/UX Focus)" at bounding box center [528, 231] width 223 height 12
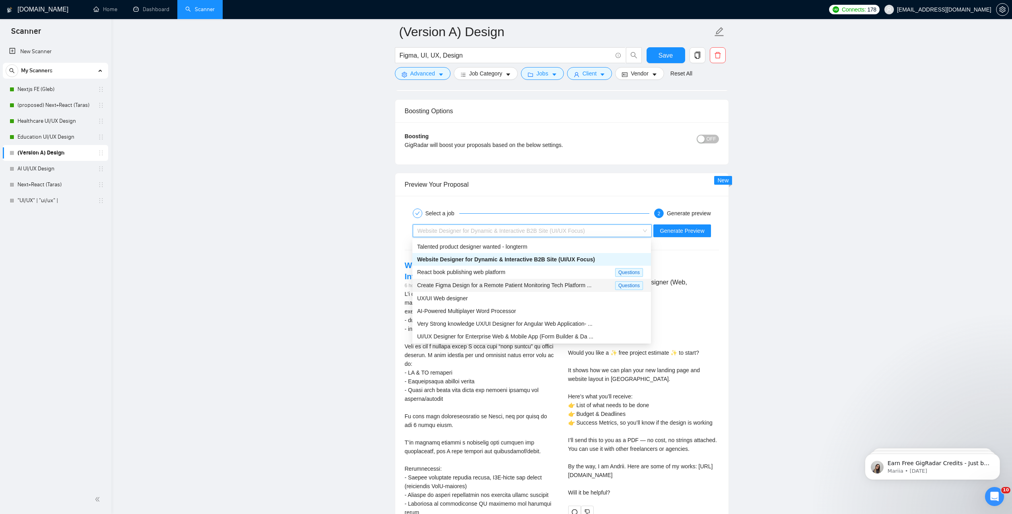
click at [449, 283] on span "Create Figma Design for a Remote Patient Monitoring Tech Platform ..." at bounding box center [504, 285] width 175 height 6
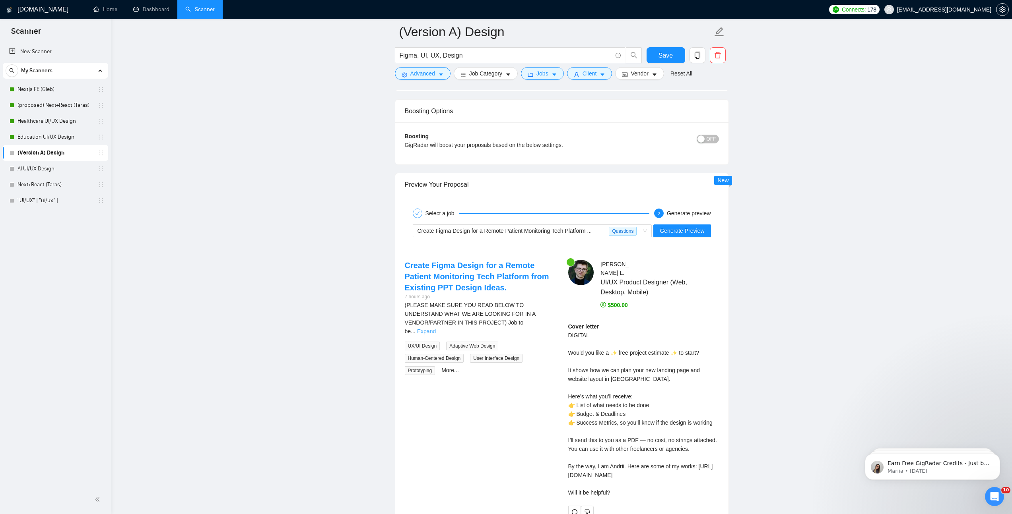
click at [436, 328] on link "Expand" at bounding box center [426, 331] width 19 height 6
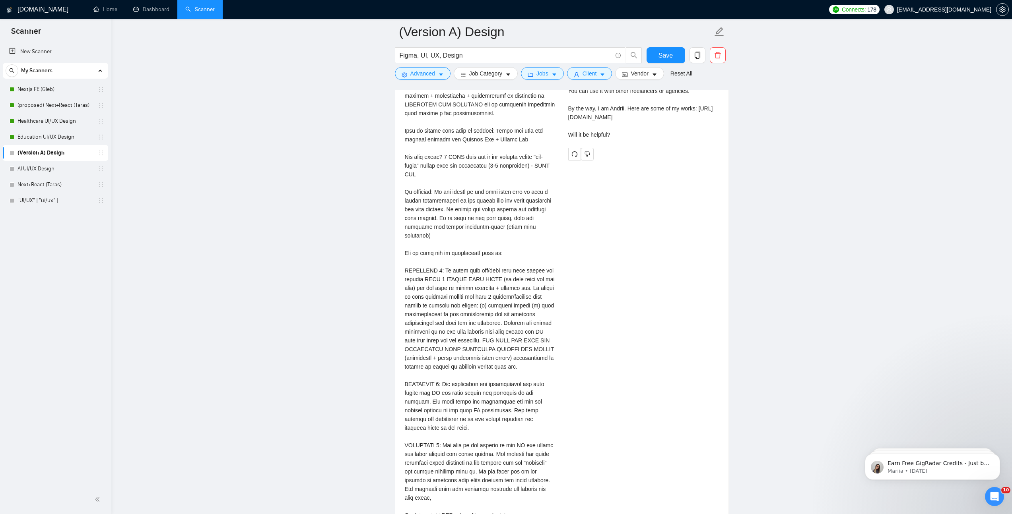
scroll to position [1846, 0]
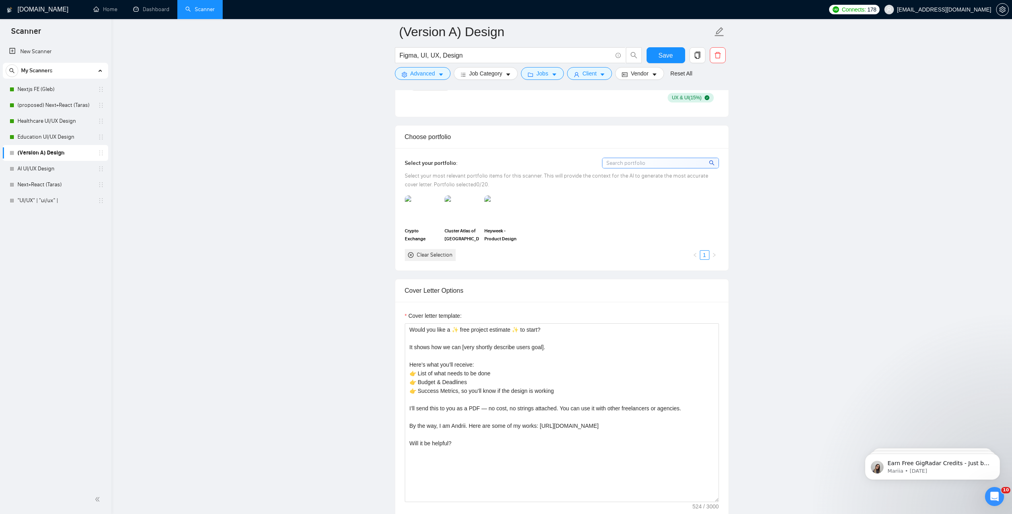
scroll to position [760, 0]
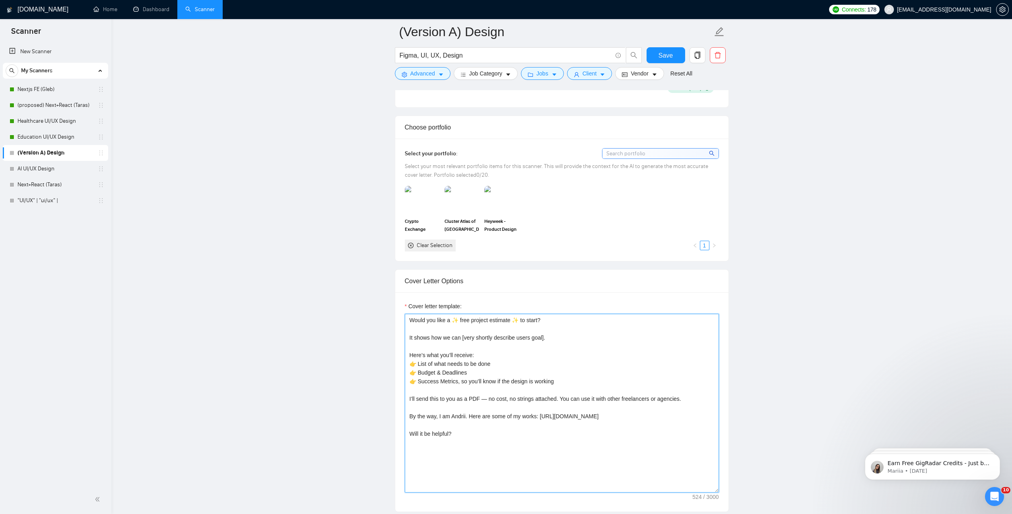
click at [475, 364] on textarea "Would you like a ✨ free project estimate ✨ to start? It shows how we can [very …" at bounding box center [562, 403] width 314 height 179
click at [491, 402] on textarea "Would you like a ✨ free project estimate ✨ to start? It shows how we can [very …" at bounding box center [562, 403] width 314 height 179
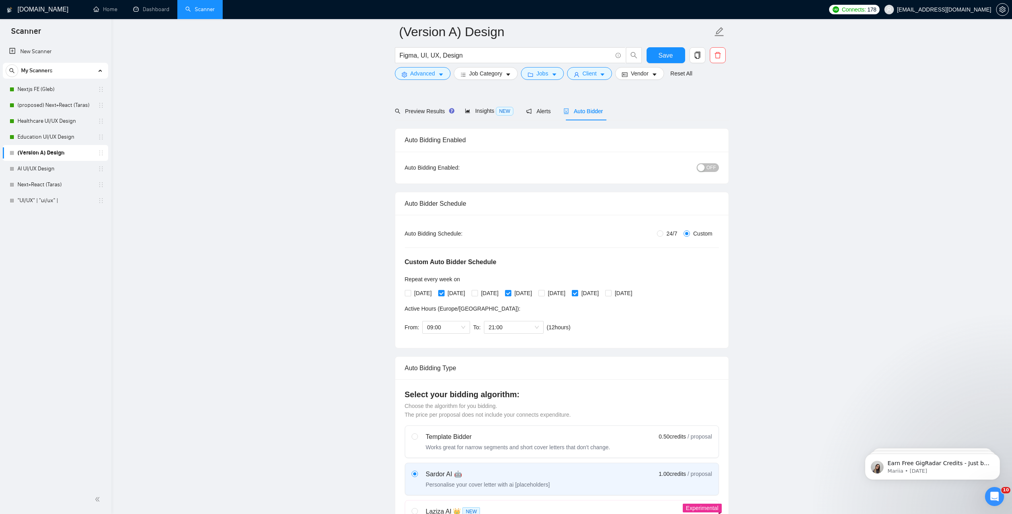
scroll to position [0, 0]
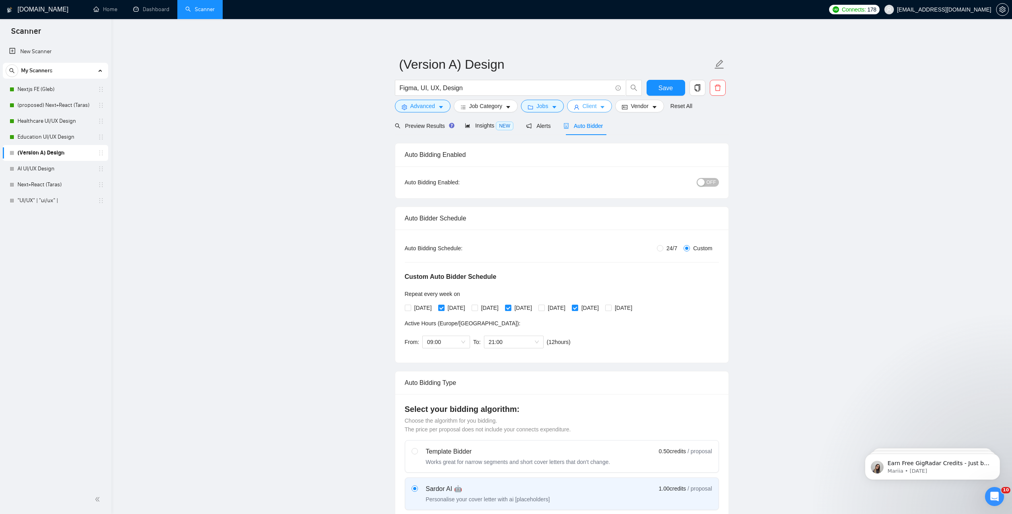
click at [601, 101] on button "Client" at bounding box center [589, 106] width 45 height 13
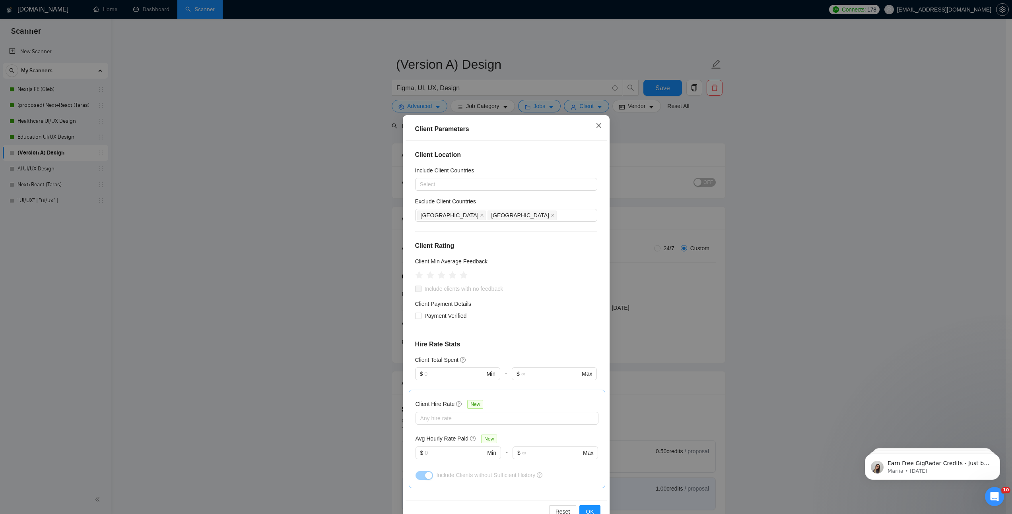
click at [600, 122] on span "Close" at bounding box center [598, 125] width 21 height 21
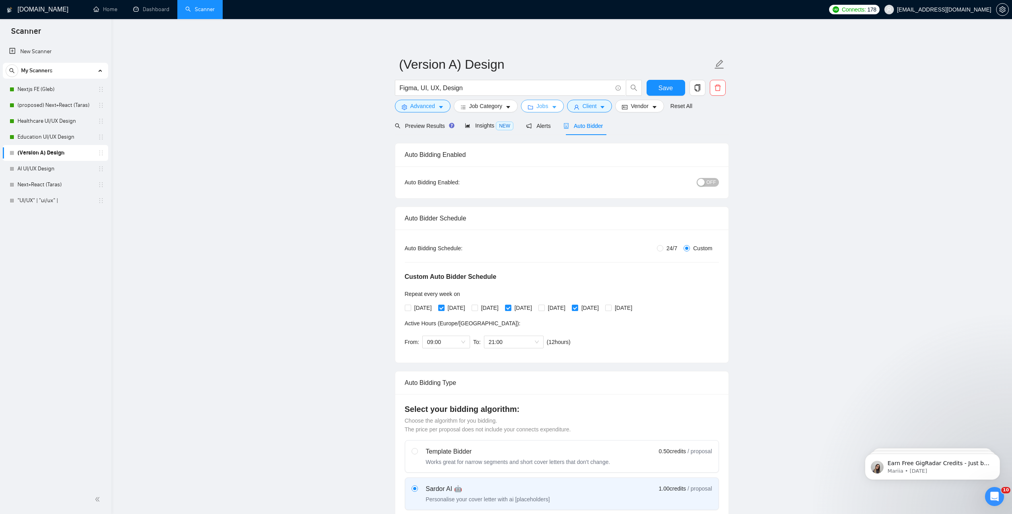
click at [557, 105] on icon "caret-down" at bounding box center [554, 108] width 6 height 6
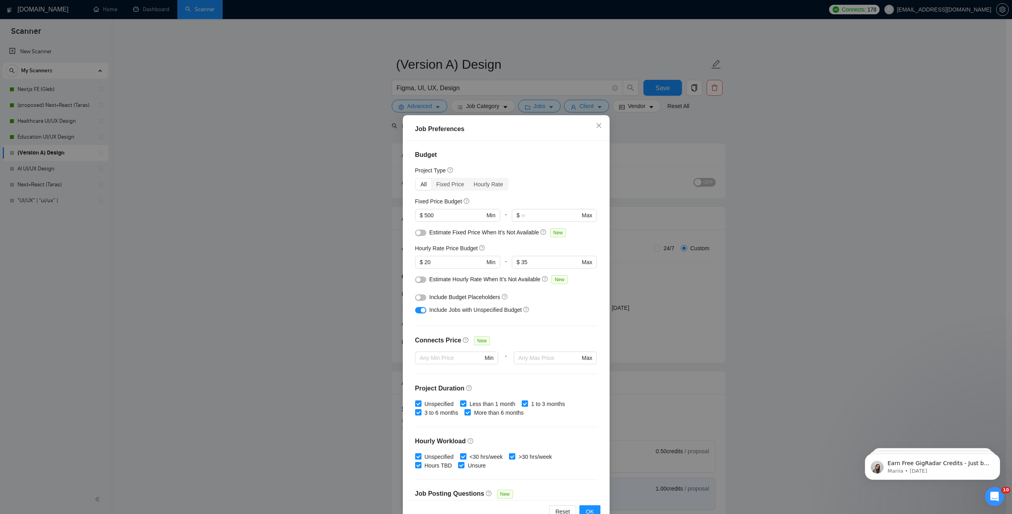
drag, startPoint x: 696, startPoint y: 162, endPoint x: 673, endPoint y: 165, distance: 24.0
click at [696, 163] on div "Job Preferences Budget Project Type All Fixed Price Hourly Rate Fixed Price Bud…" at bounding box center [506, 257] width 1012 height 514
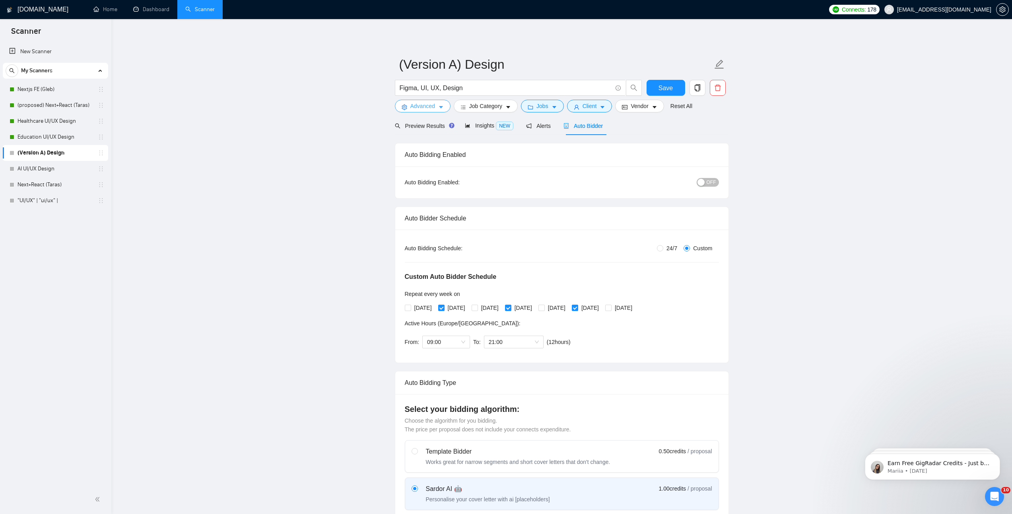
click at [436, 106] on button "Advanced" at bounding box center [423, 106] width 56 height 13
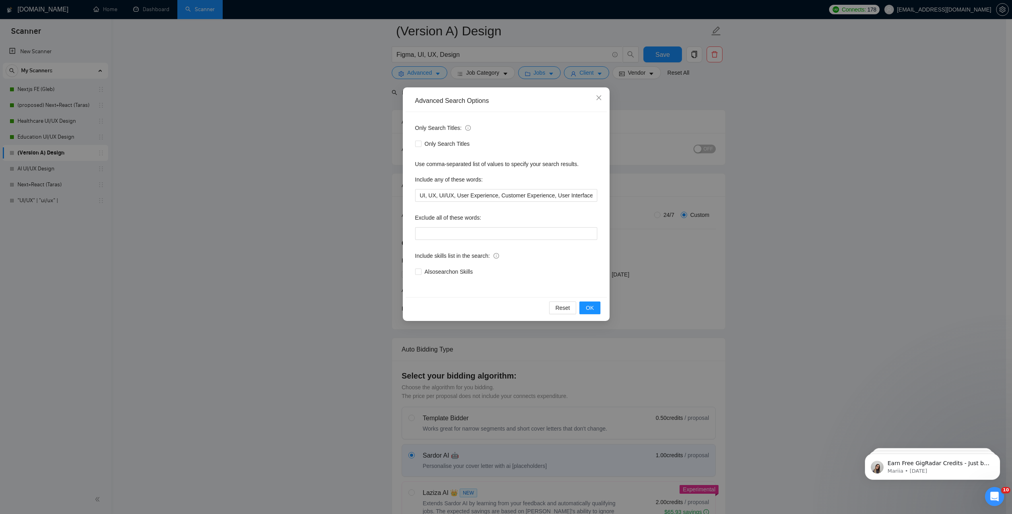
scroll to position [45, 0]
click at [588, 308] on span "OK" at bounding box center [590, 308] width 8 height 9
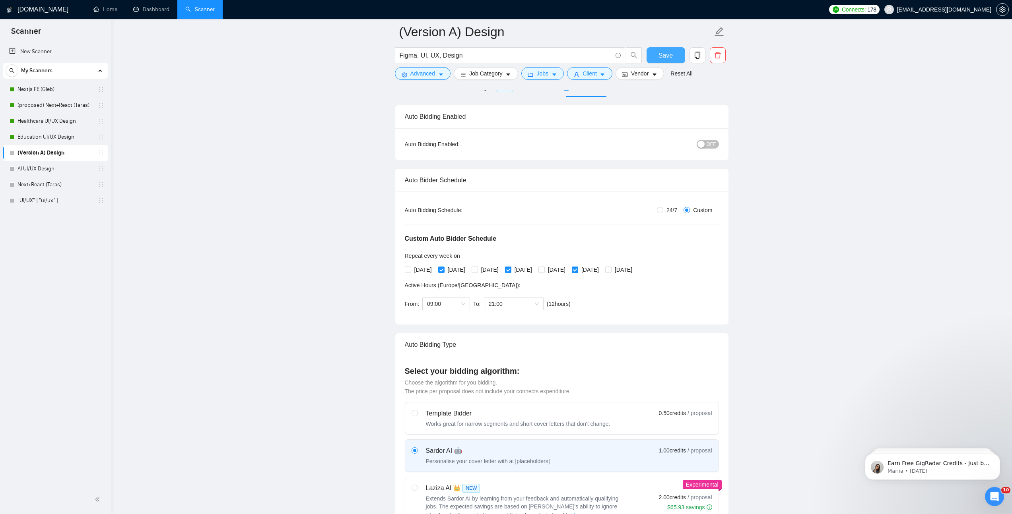
click at [672, 51] on span "Save" at bounding box center [665, 55] width 14 height 10
click at [655, 59] on button "Save" at bounding box center [665, 55] width 39 height 16
